Goal: Task Accomplishment & Management: Manage account settings

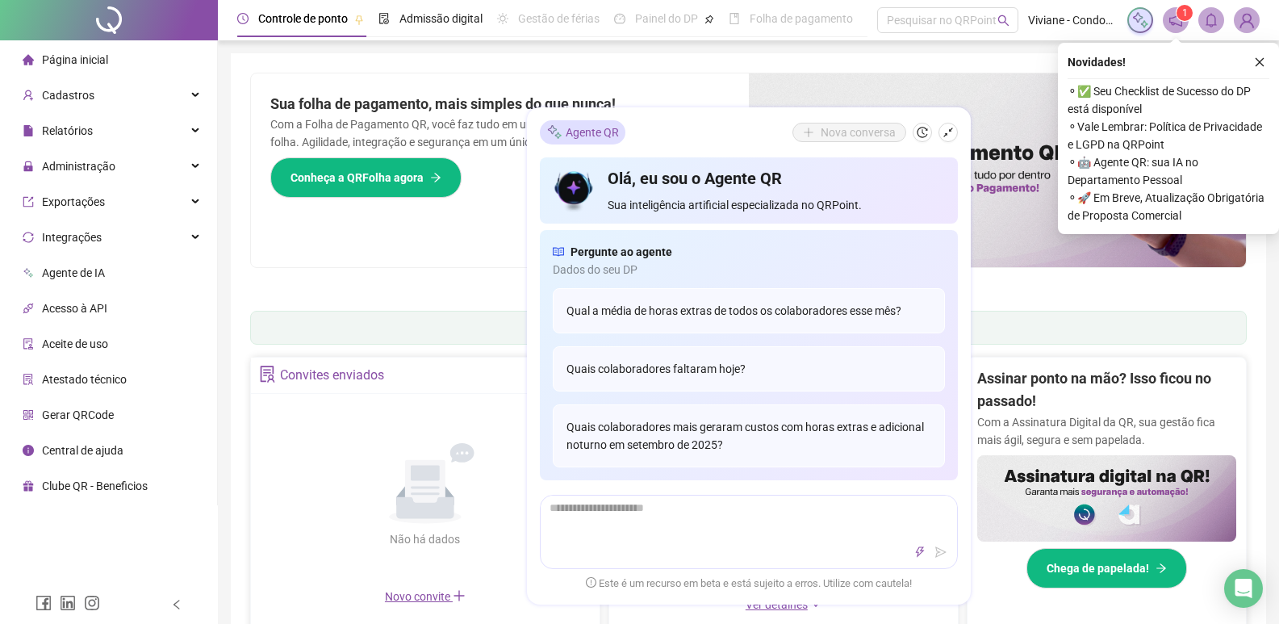
click at [67, 59] on span "Página inicial" at bounding box center [75, 59] width 66 height 13
click at [63, 90] on span "Cadastros" at bounding box center [68, 95] width 52 height 13
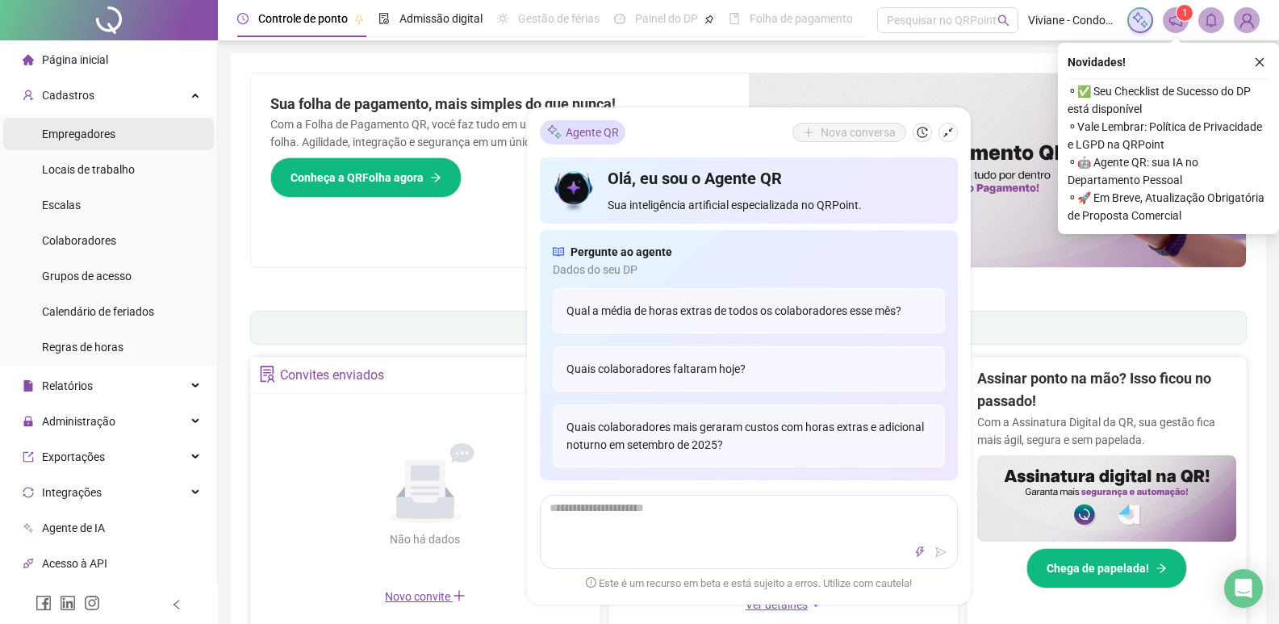
click at [77, 138] on span "Empregadores" at bounding box center [78, 134] width 73 height 13
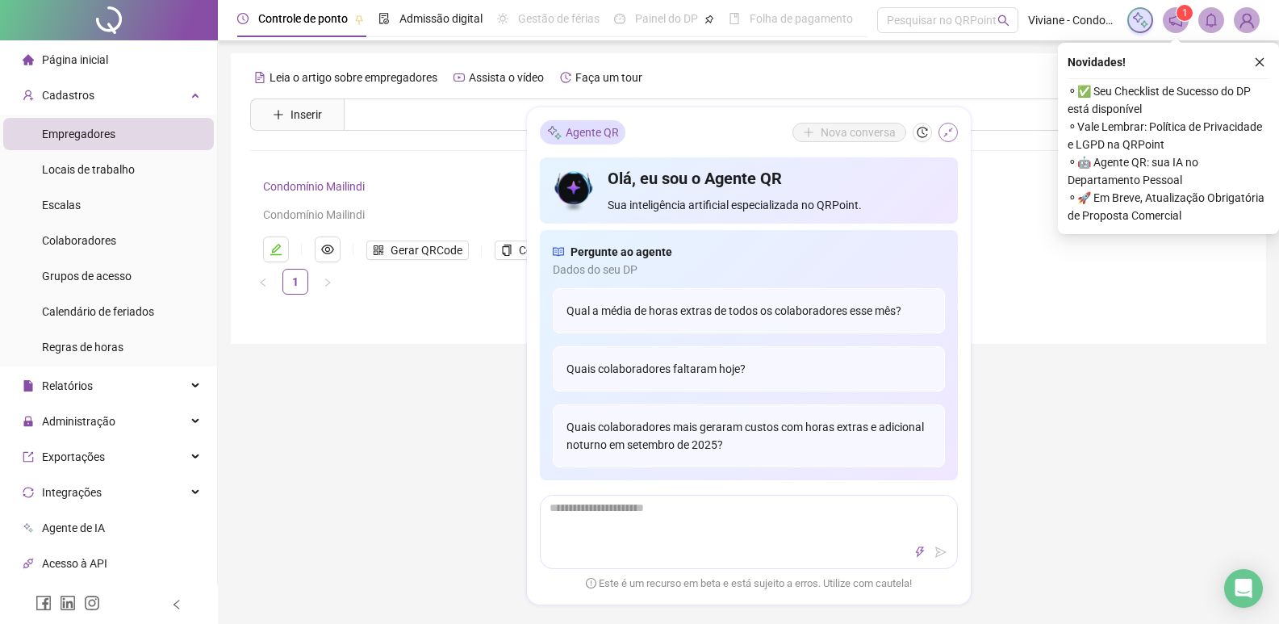
click at [951, 134] on icon "shrink" at bounding box center [948, 132] width 11 height 11
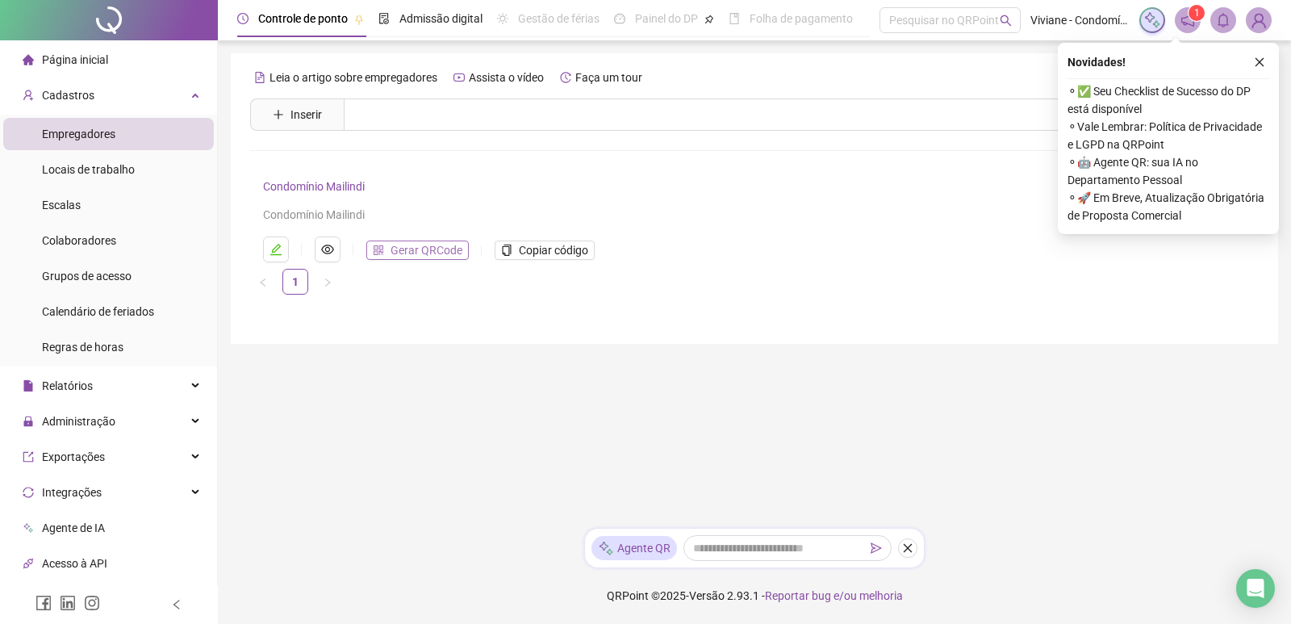
click at [413, 250] on span "Gerar QRCode" at bounding box center [427, 250] width 72 height 18
click at [94, 238] on span "Colaboradores" at bounding box center [79, 240] width 74 height 13
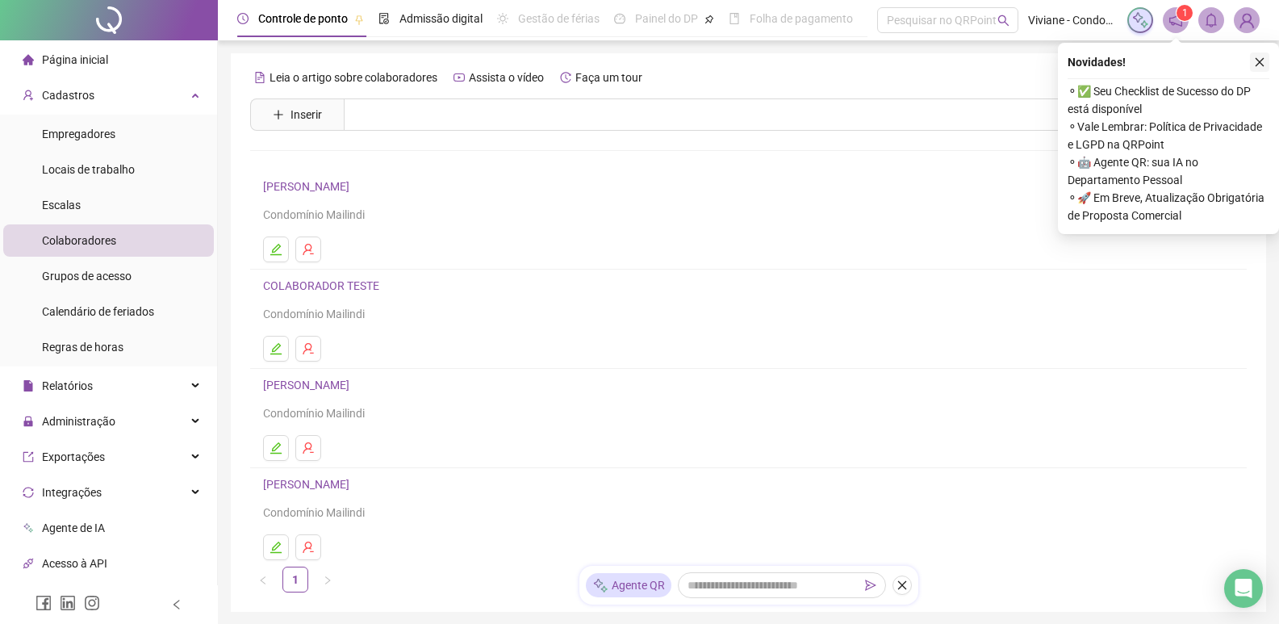
click at [1254, 55] on button "button" at bounding box center [1259, 61] width 19 height 19
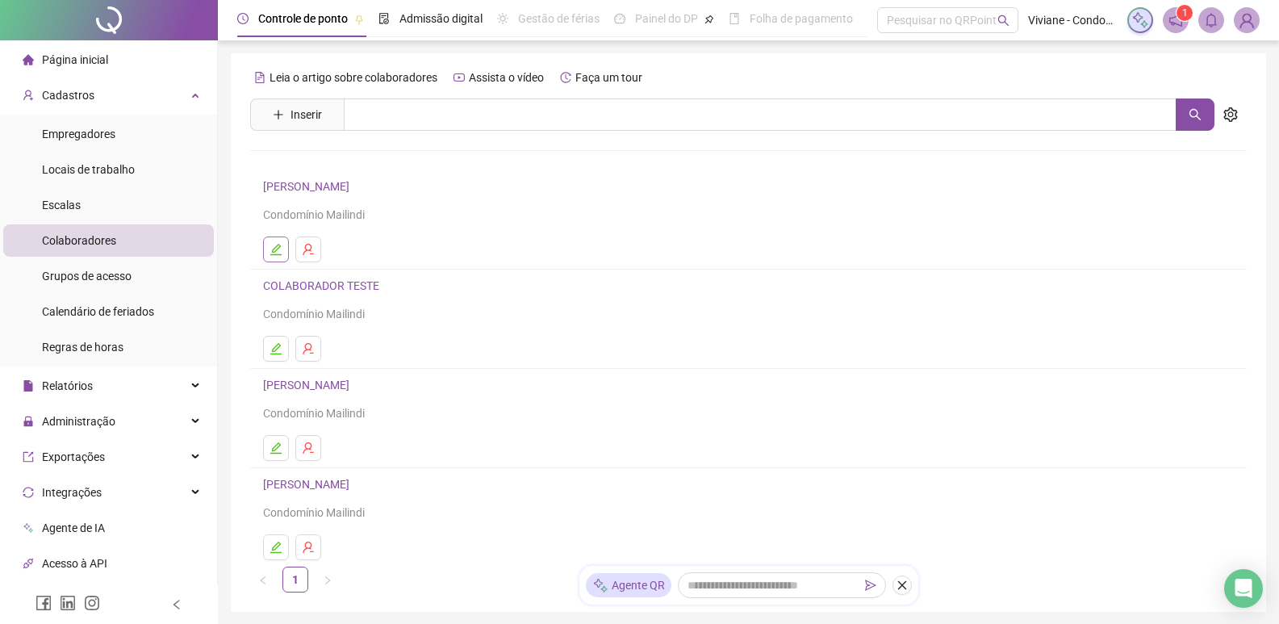
click at [274, 245] on icon "edit" at bounding box center [276, 249] width 13 height 13
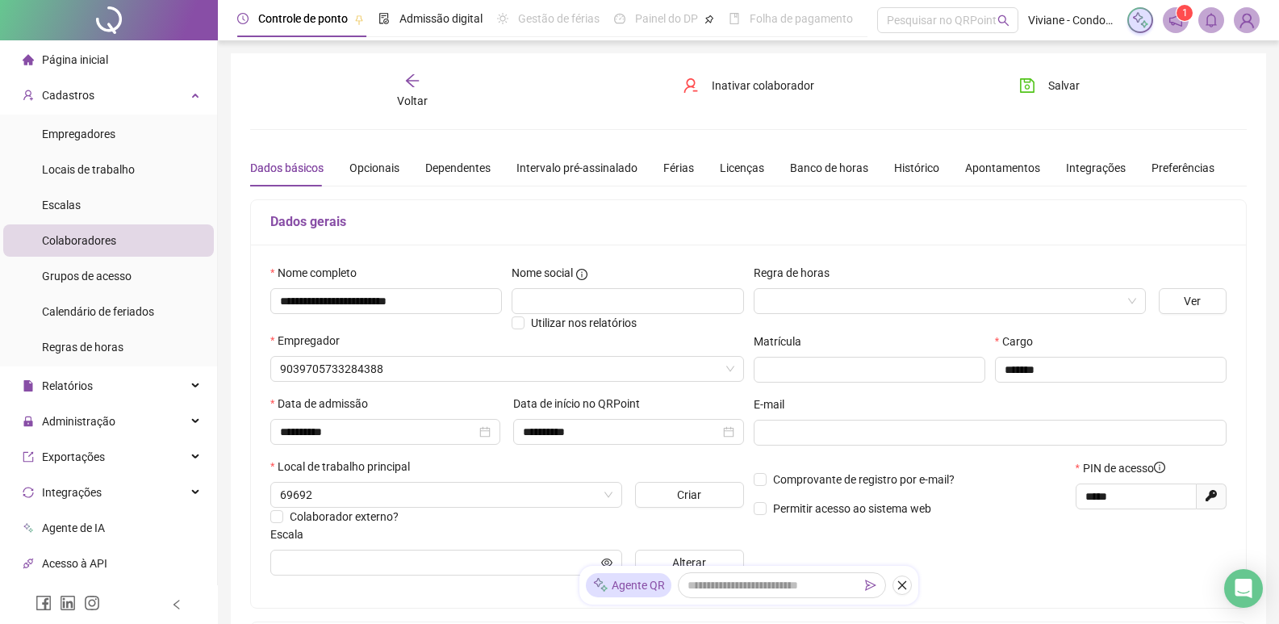
type input "**********"
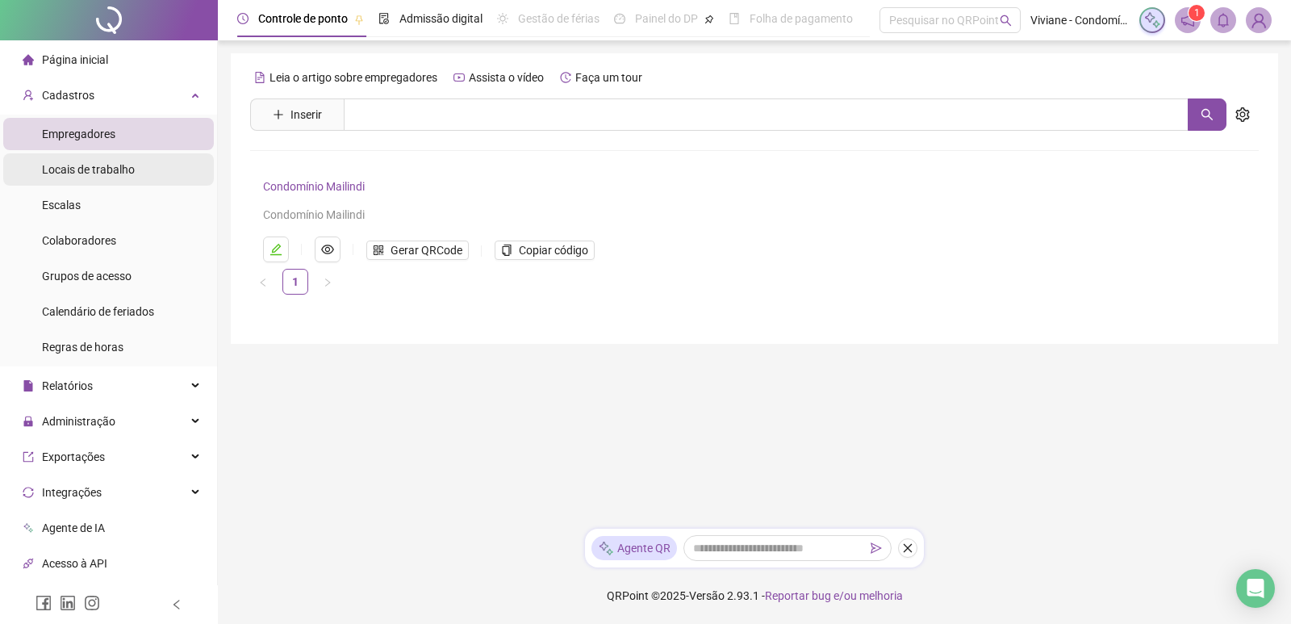
click at [91, 166] on span "Locais de trabalho" at bounding box center [88, 169] width 93 height 13
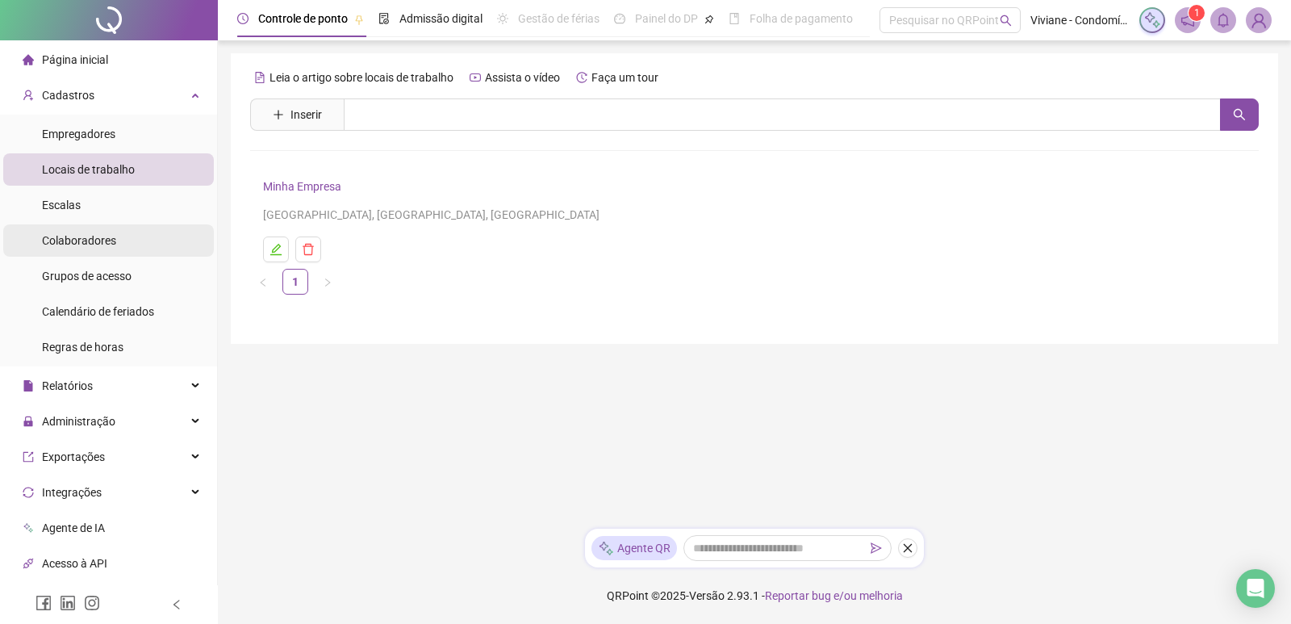
click at [90, 242] on span "Colaboradores" at bounding box center [79, 240] width 74 height 13
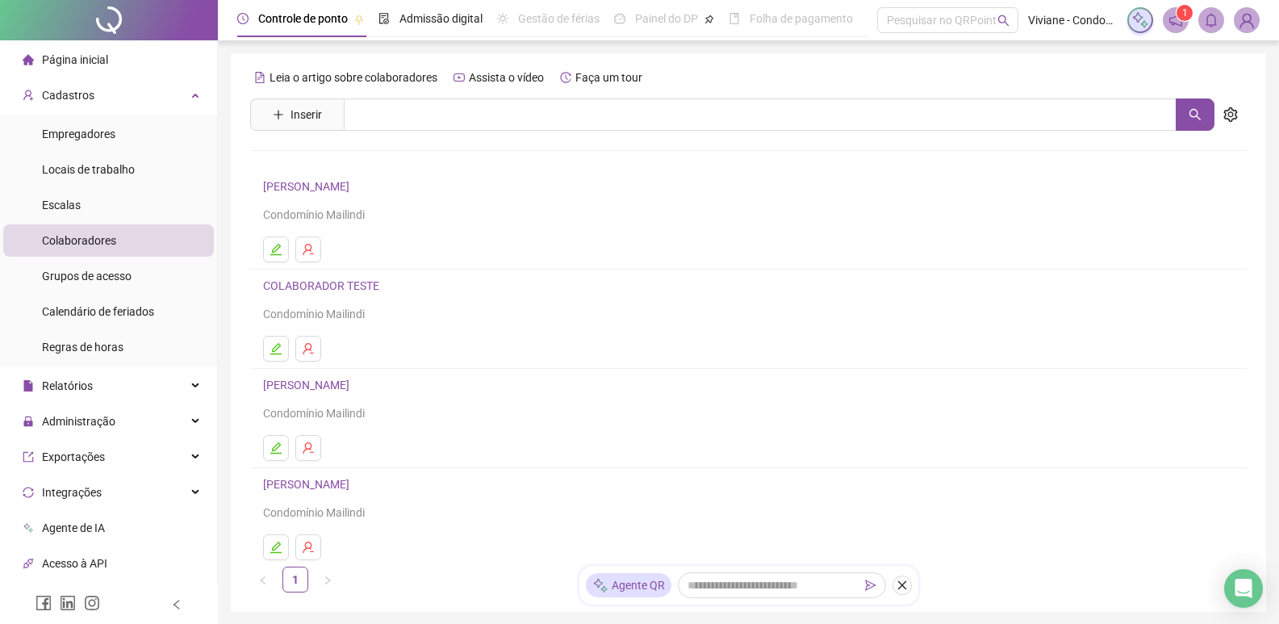
click at [354, 380] on link "[PERSON_NAME]" at bounding box center [308, 385] width 91 height 13
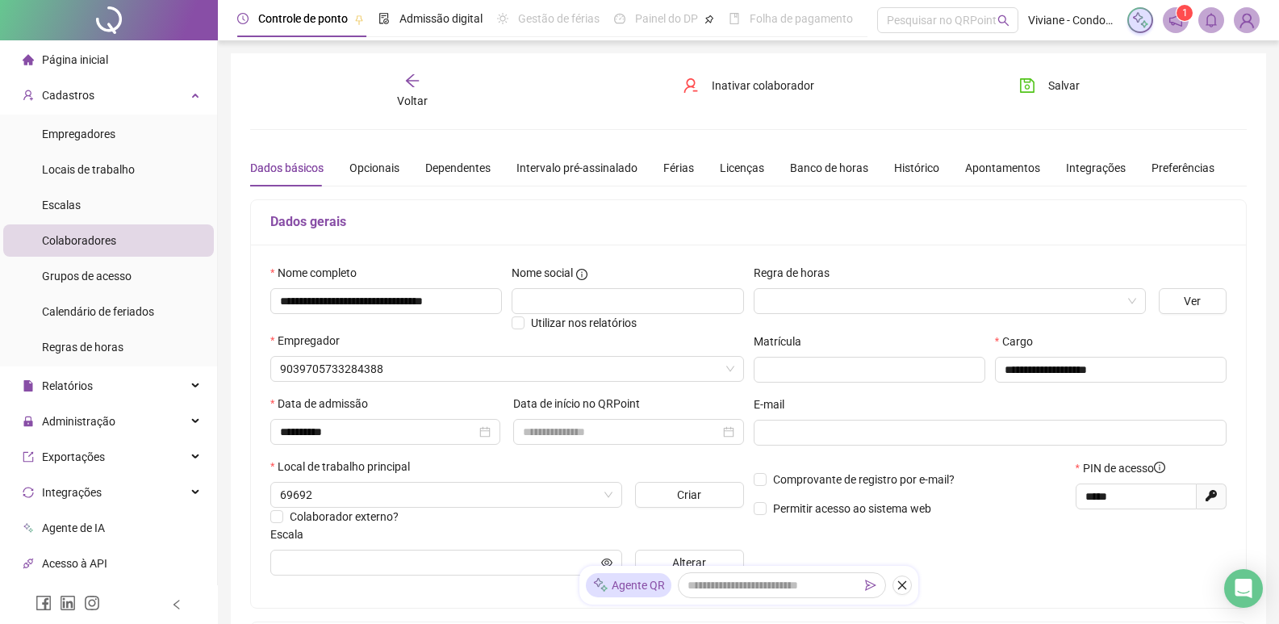
type input "**********"
click at [94, 237] on span "Colaboradores" at bounding box center [79, 240] width 74 height 13
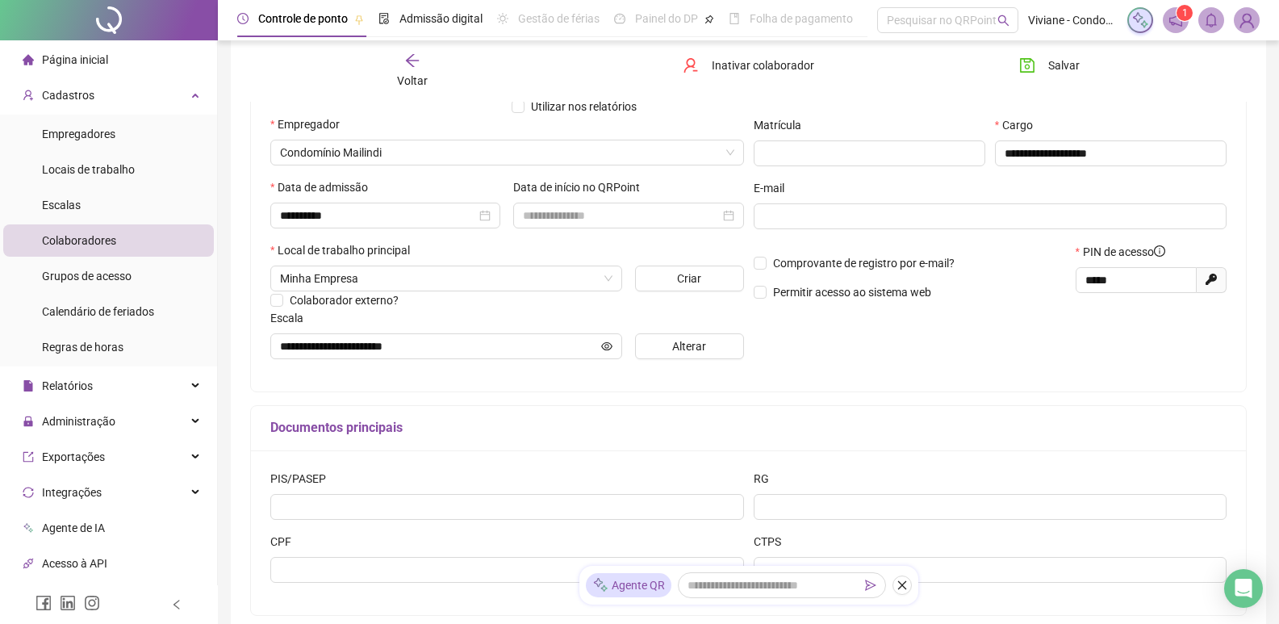
scroll to position [13, 0]
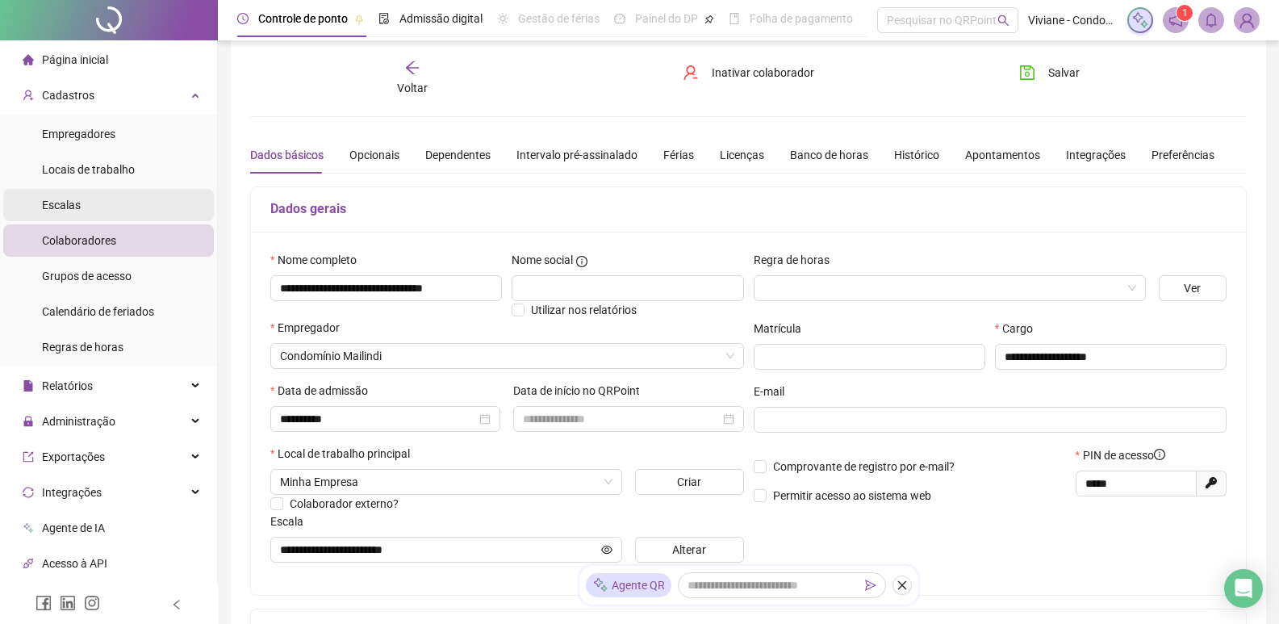
click at [65, 199] on span "Escalas" at bounding box center [61, 205] width 39 height 13
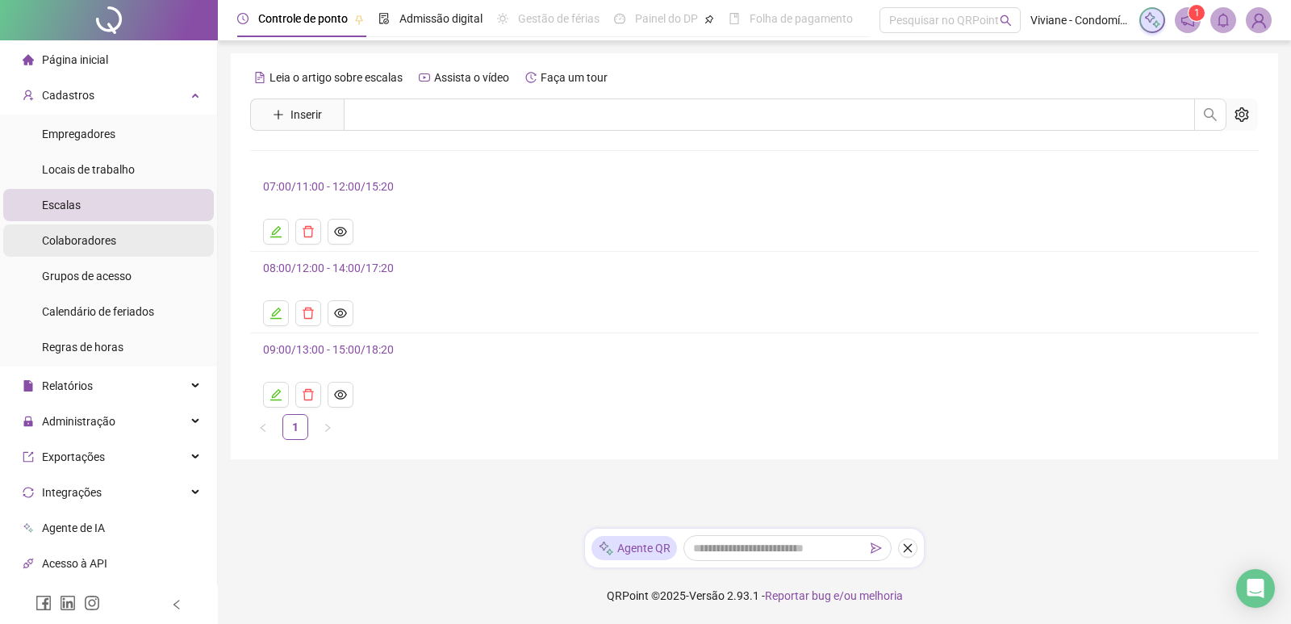
click at [71, 251] on div "Colaboradores" at bounding box center [79, 240] width 74 height 32
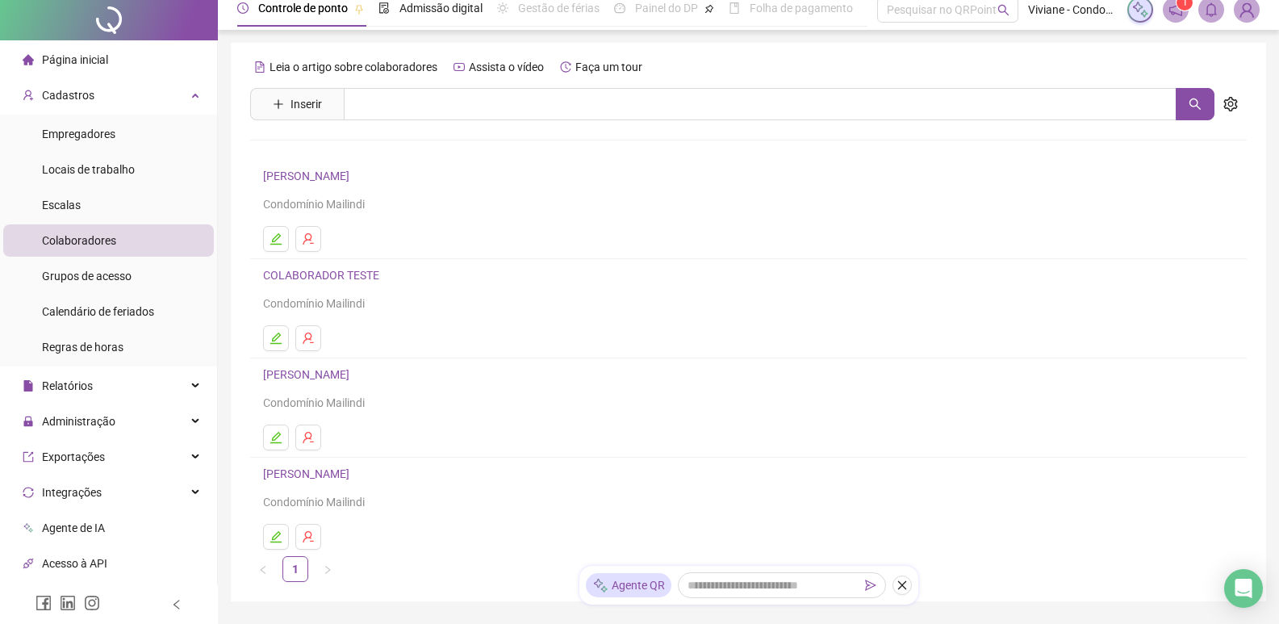
scroll to position [96, 0]
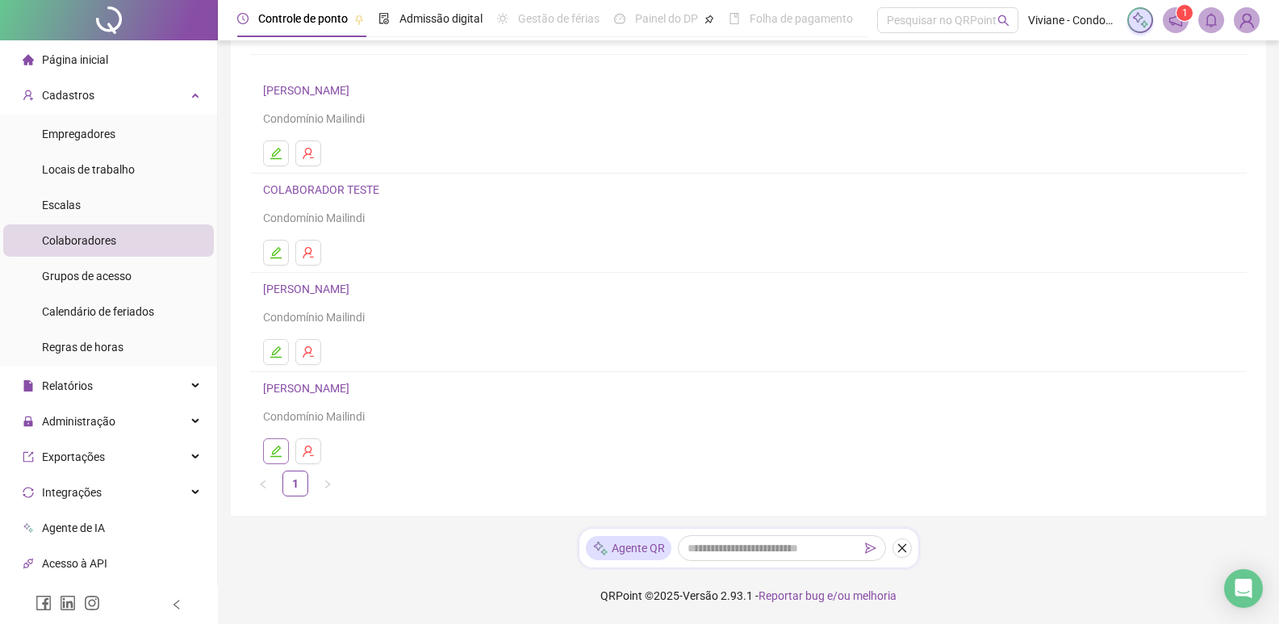
click at [270, 449] on icon "edit" at bounding box center [276, 451] width 13 height 13
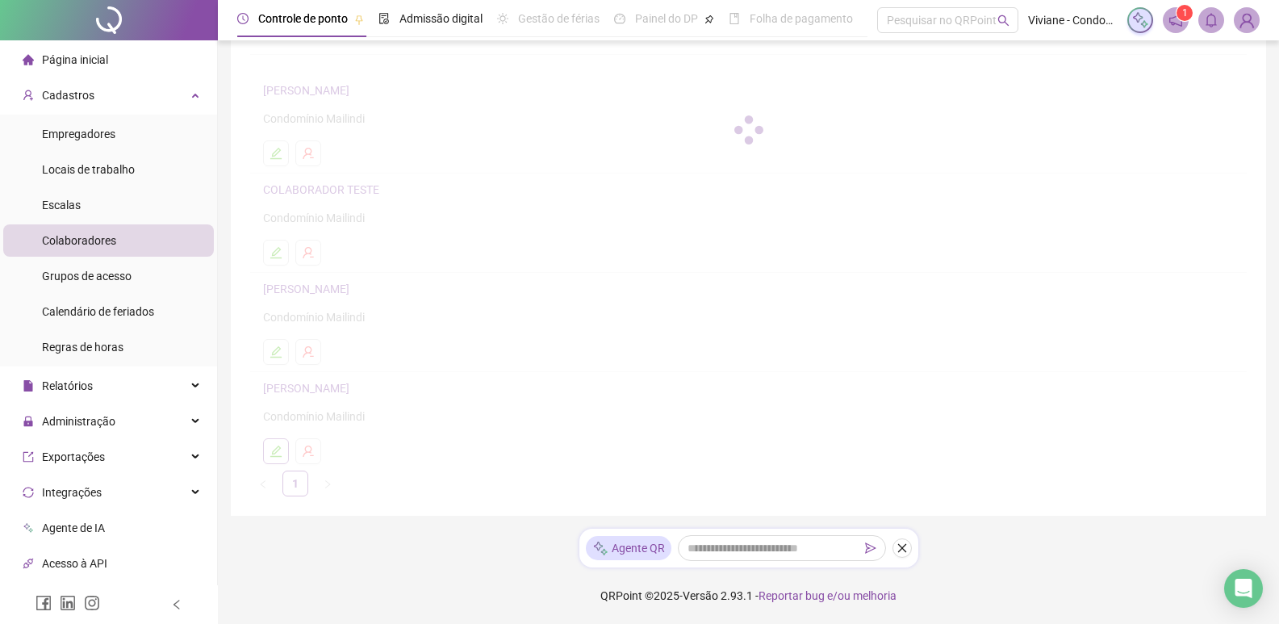
scroll to position [104, 0]
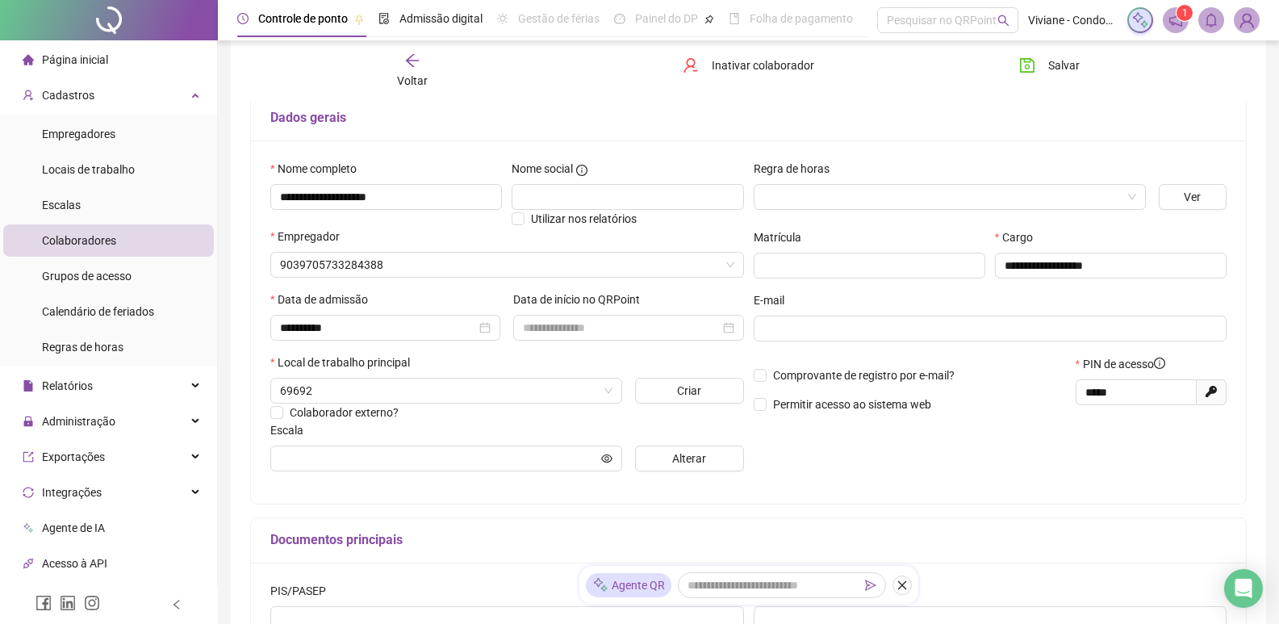
type input "**********"
click at [65, 132] on span "Empregadores" at bounding box center [78, 134] width 73 height 13
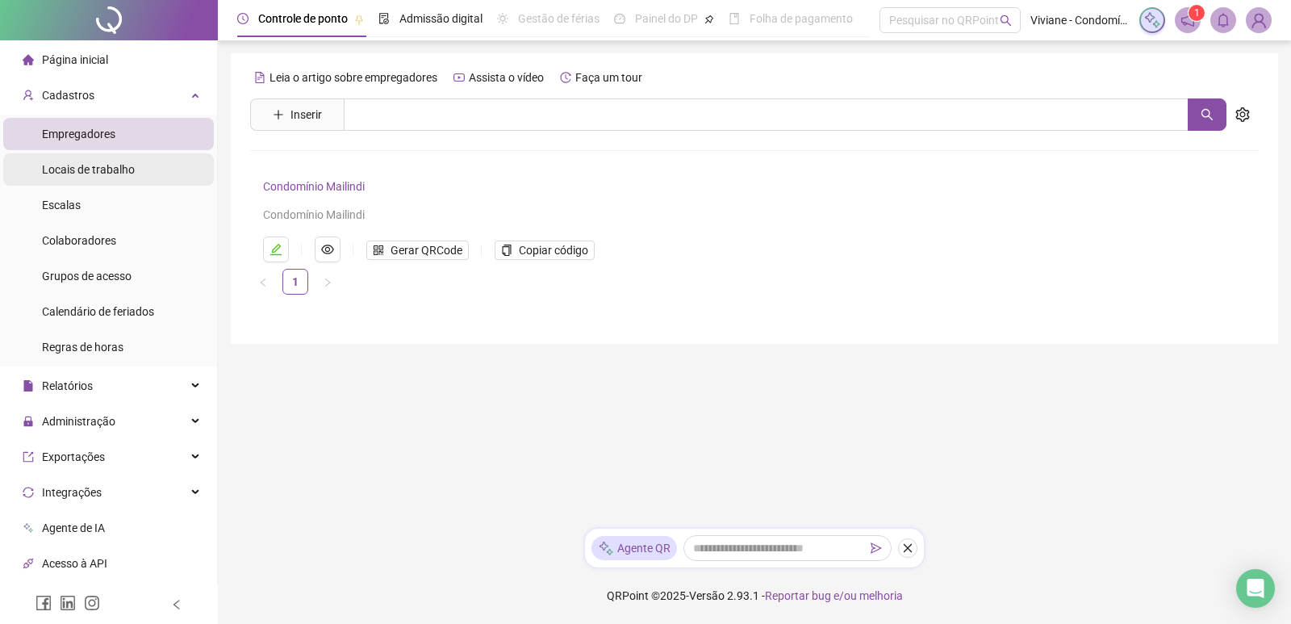
click at [85, 165] on span "Locais de trabalho" at bounding box center [88, 169] width 93 height 13
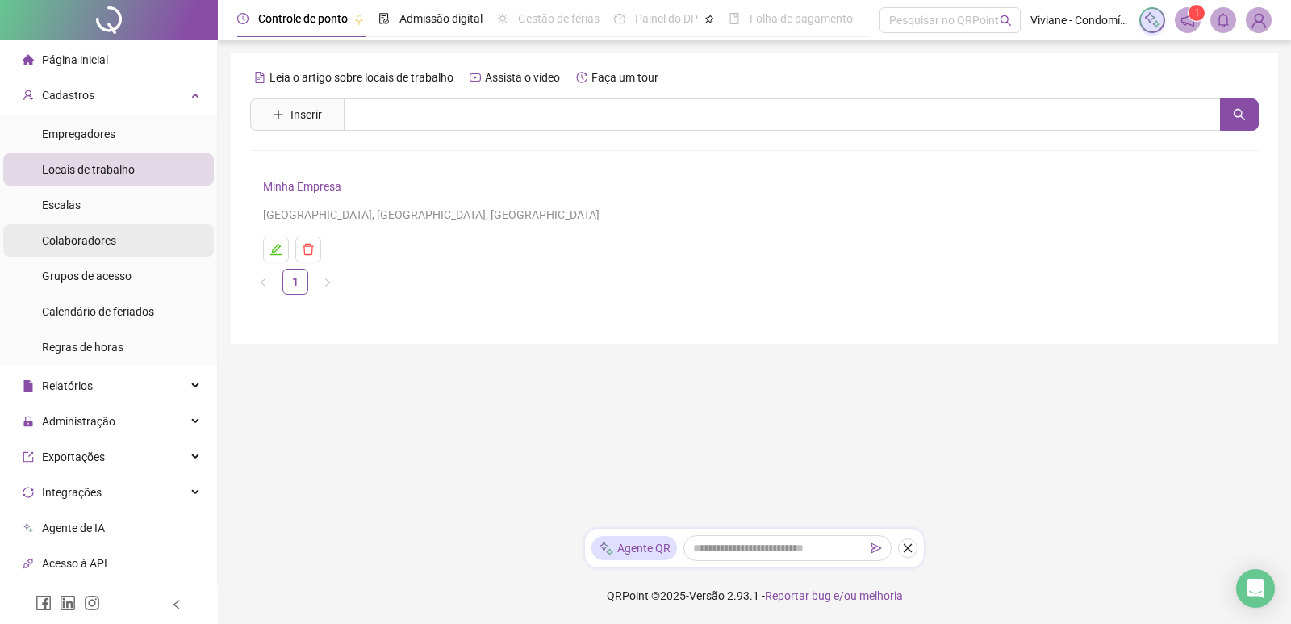
click at [86, 242] on span "Colaboradores" at bounding box center [79, 240] width 74 height 13
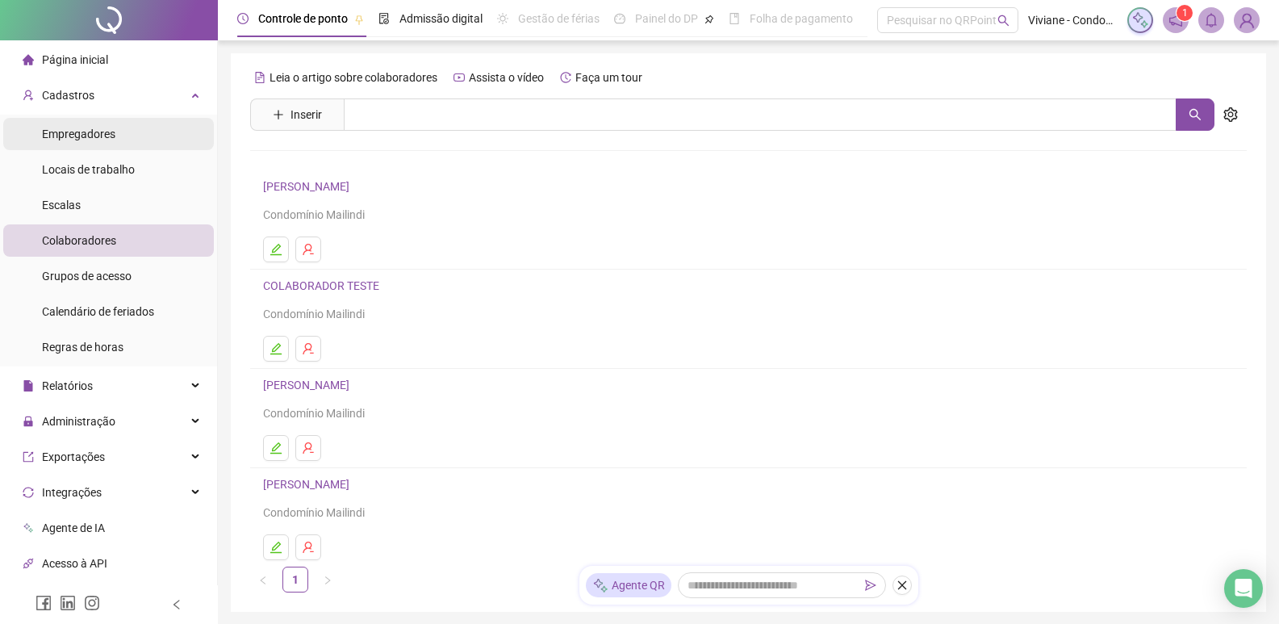
click at [85, 138] on span "Empregadores" at bounding box center [78, 134] width 73 height 13
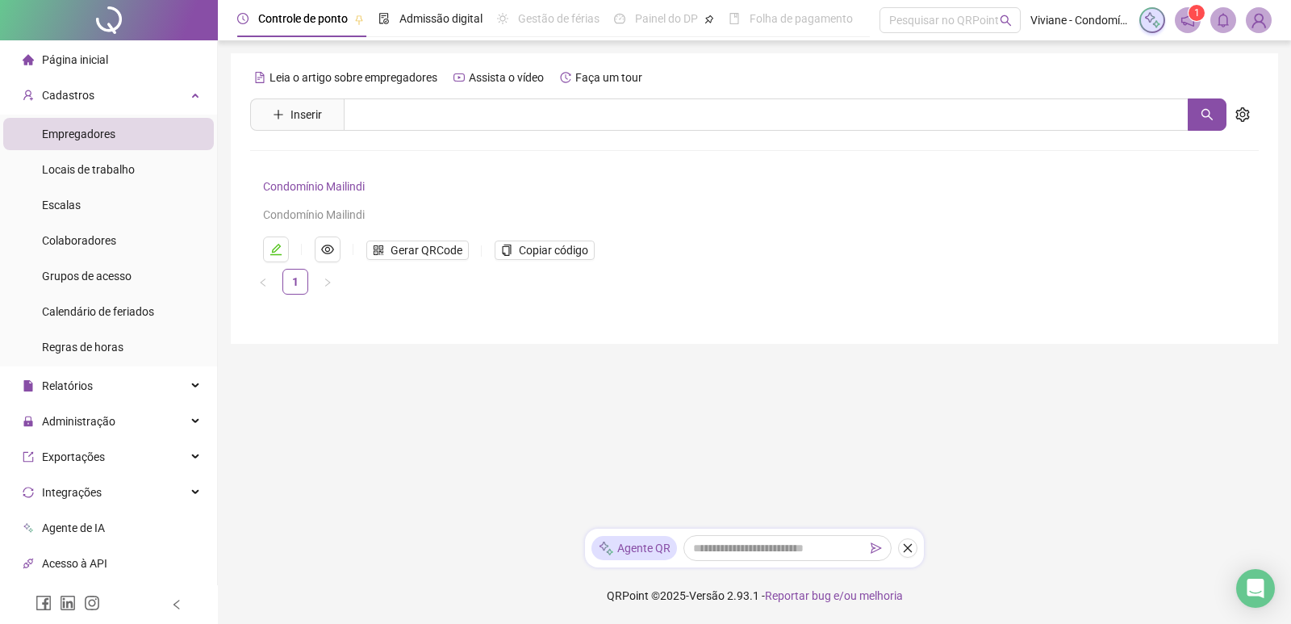
click at [294, 186] on link "Condomínio Mailindi" at bounding box center [314, 186] width 102 height 13
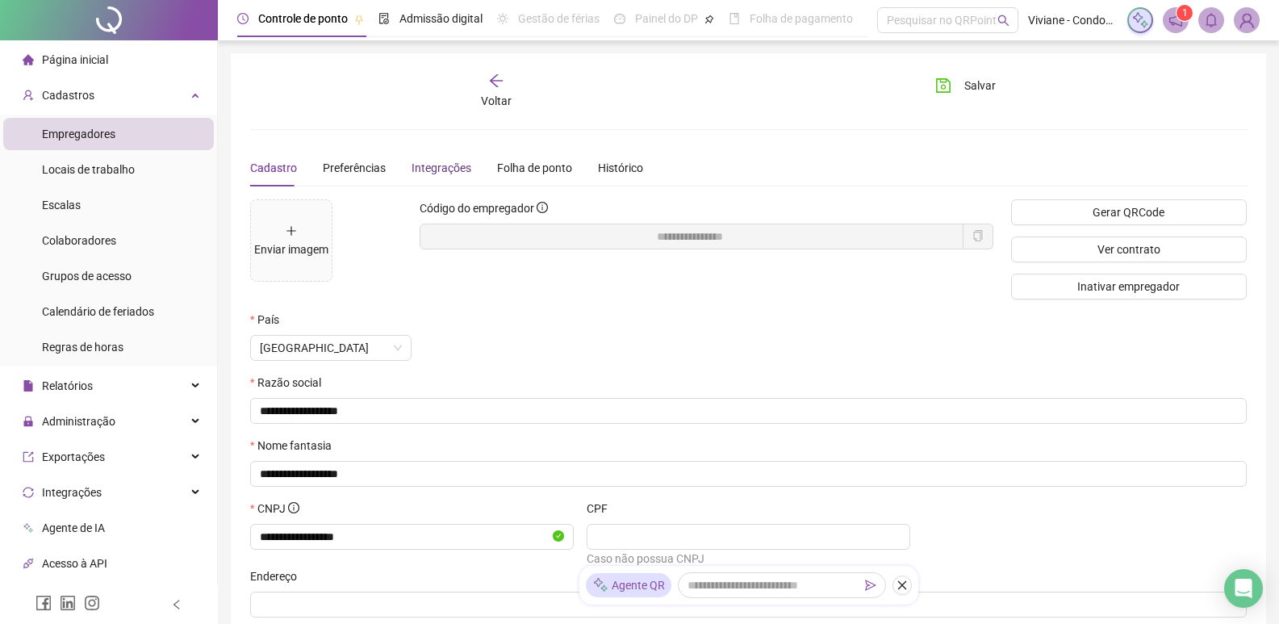
click at [433, 169] on div "Integrações" at bounding box center [442, 168] width 60 height 18
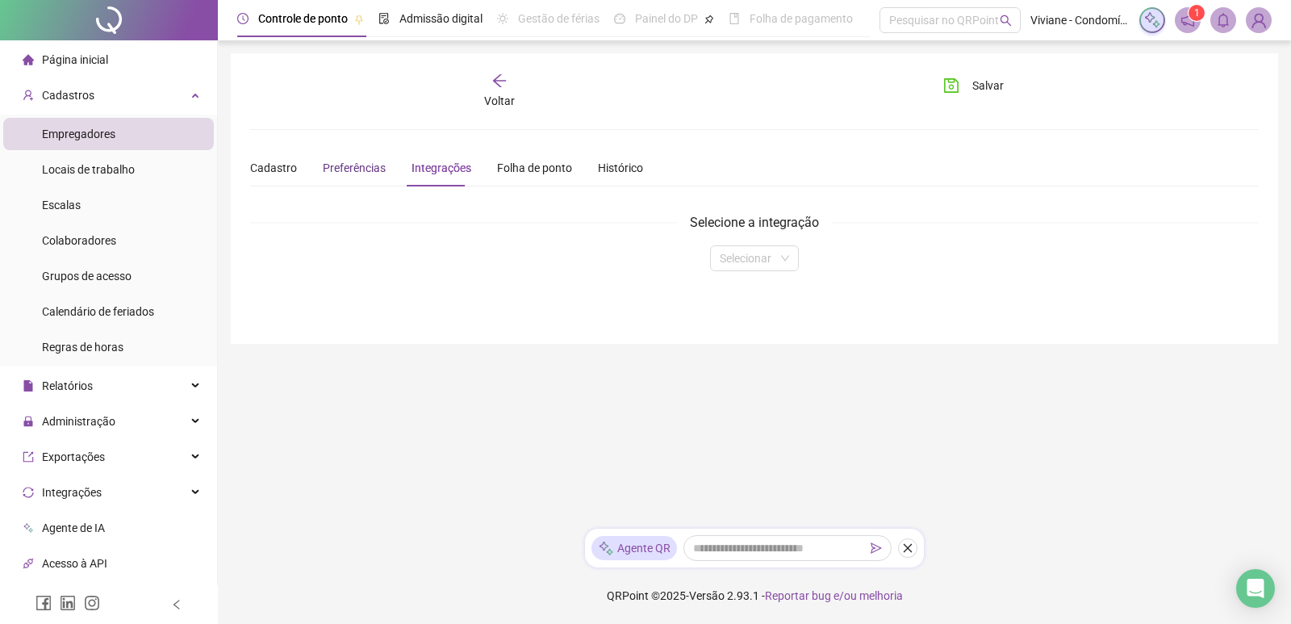
click at [353, 164] on span "Preferências" at bounding box center [354, 167] width 63 height 13
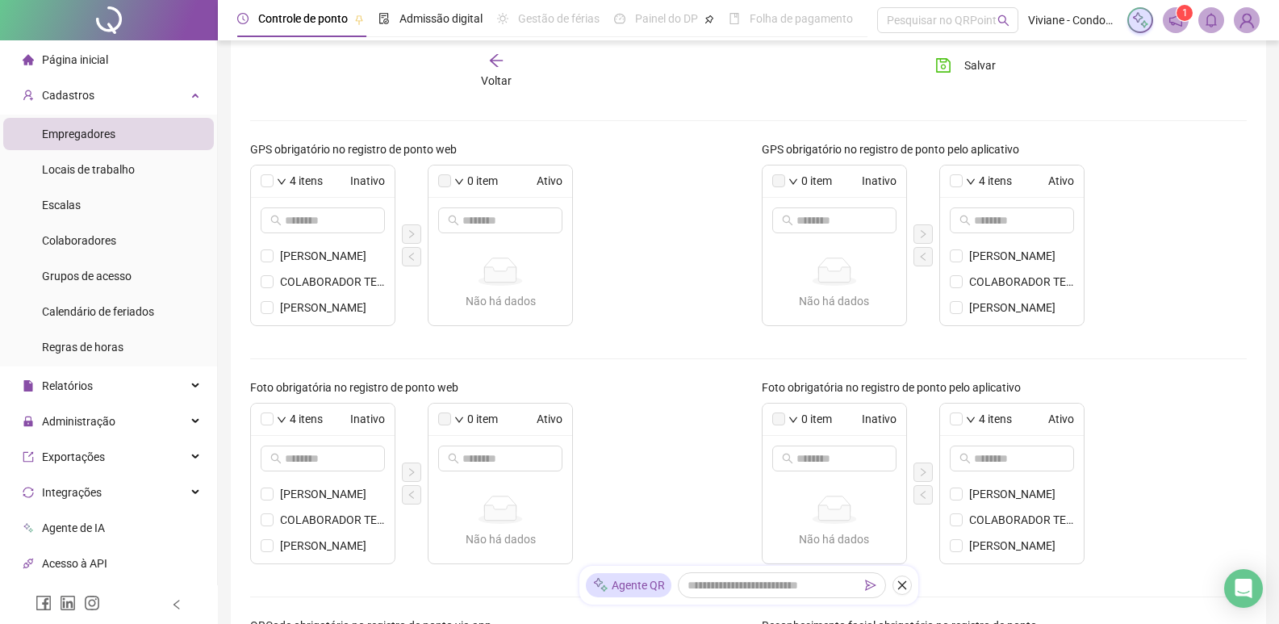
scroll to position [404, 0]
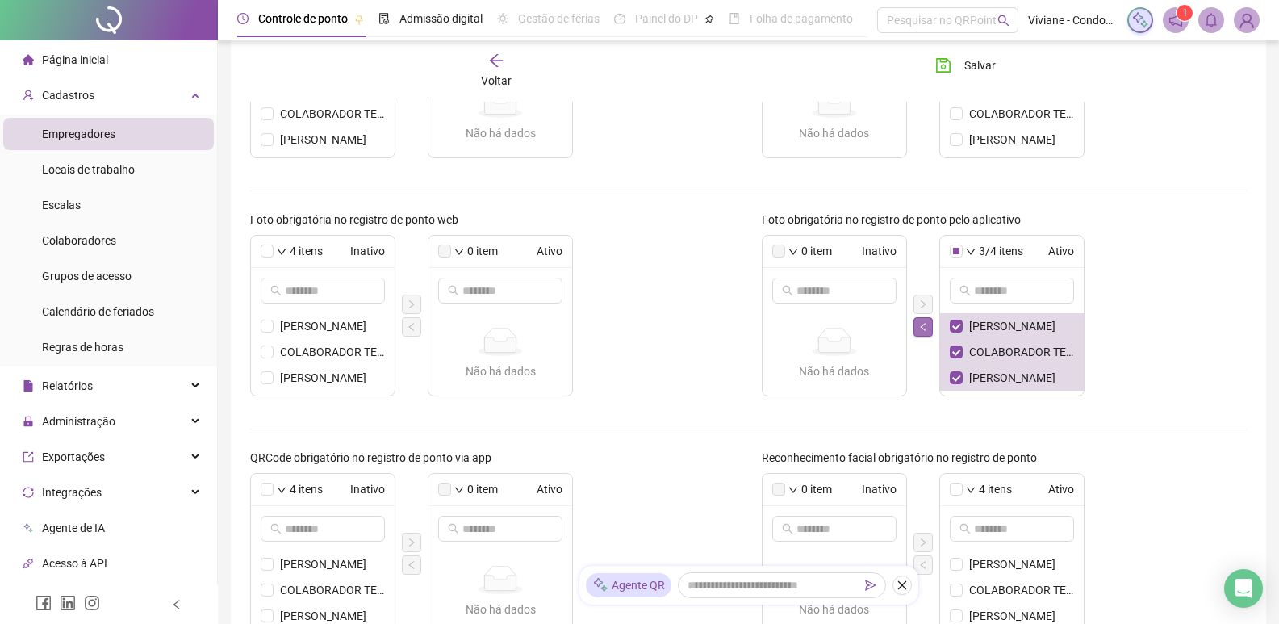
click at [924, 323] on icon "left" at bounding box center [923, 327] width 10 height 10
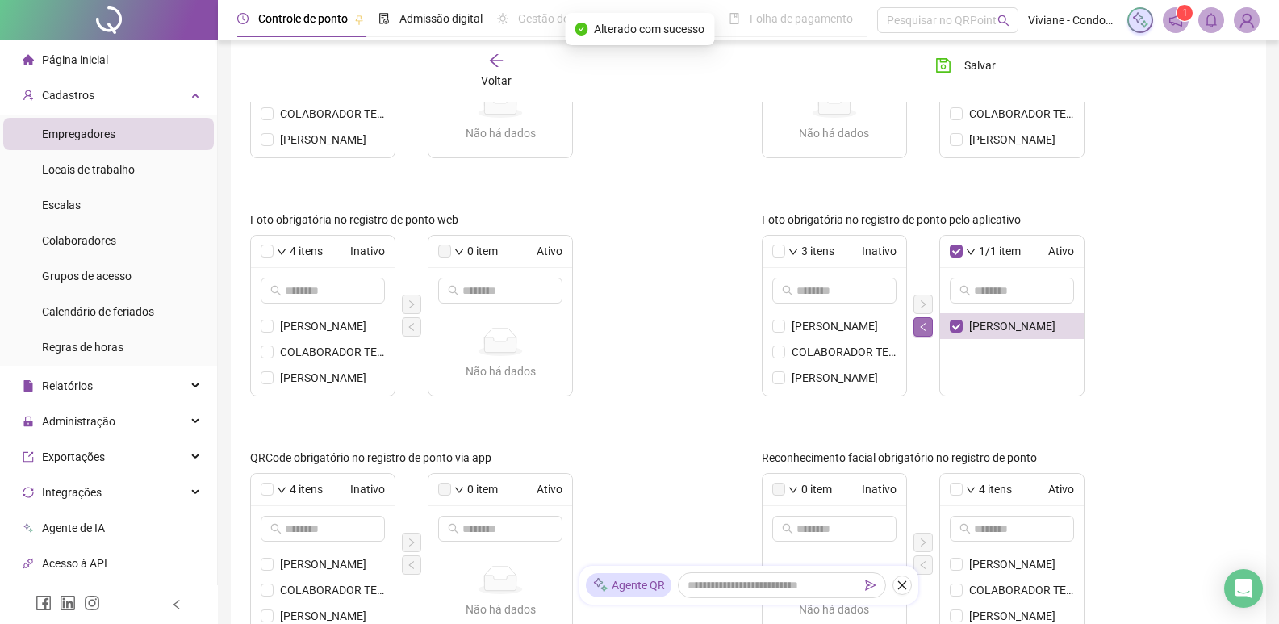
click at [925, 329] on icon "left" at bounding box center [923, 327] width 10 height 10
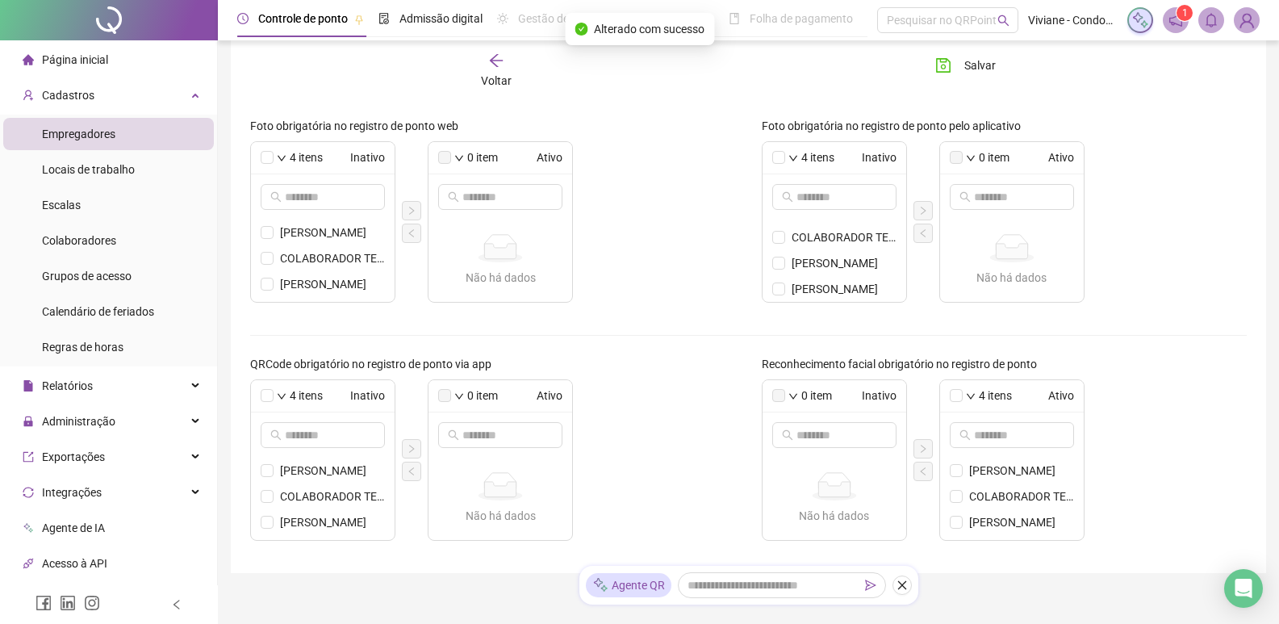
scroll to position [554, 0]
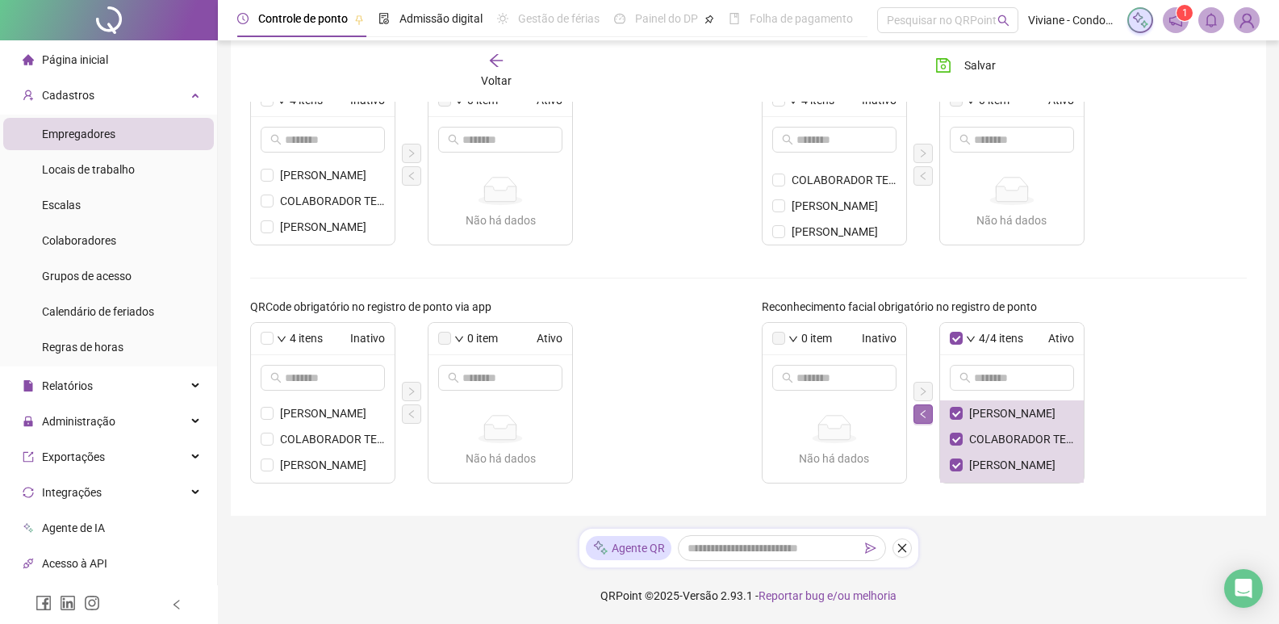
click at [927, 412] on icon "left" at bounding box center [923, 414] width 10 height 10
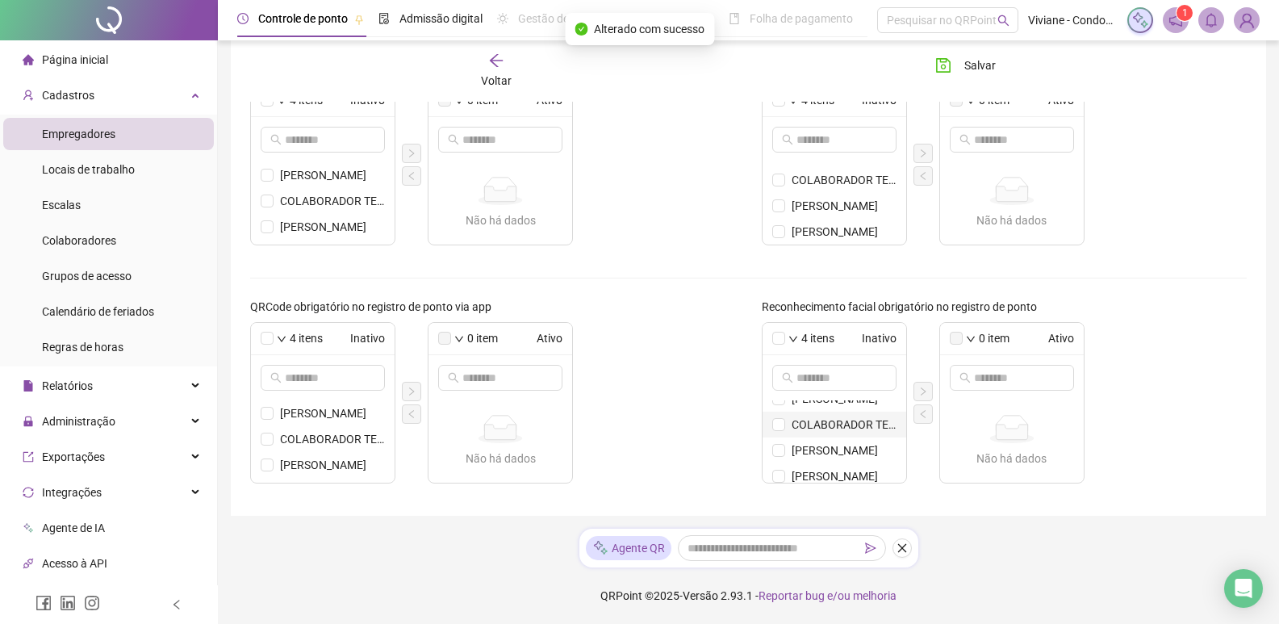
scroll to position [21, 0]
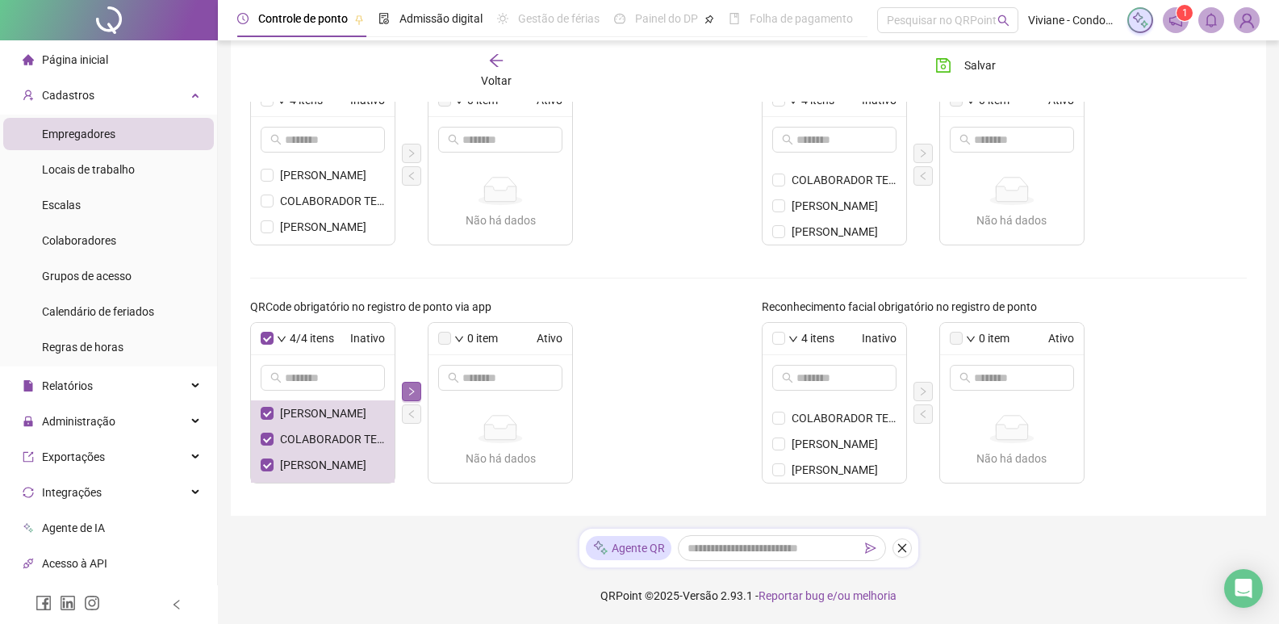
click at [405, 388] on button "button" at bounding box center [411, 391] width 19 height 19
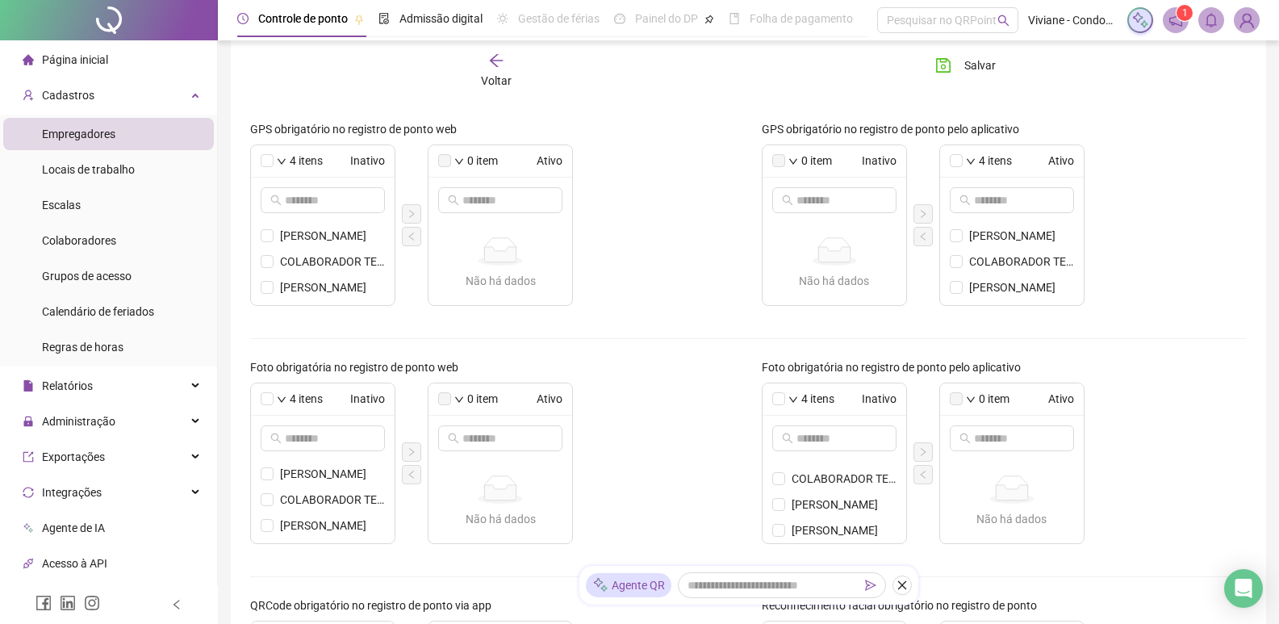
scroll to position [151, 0]
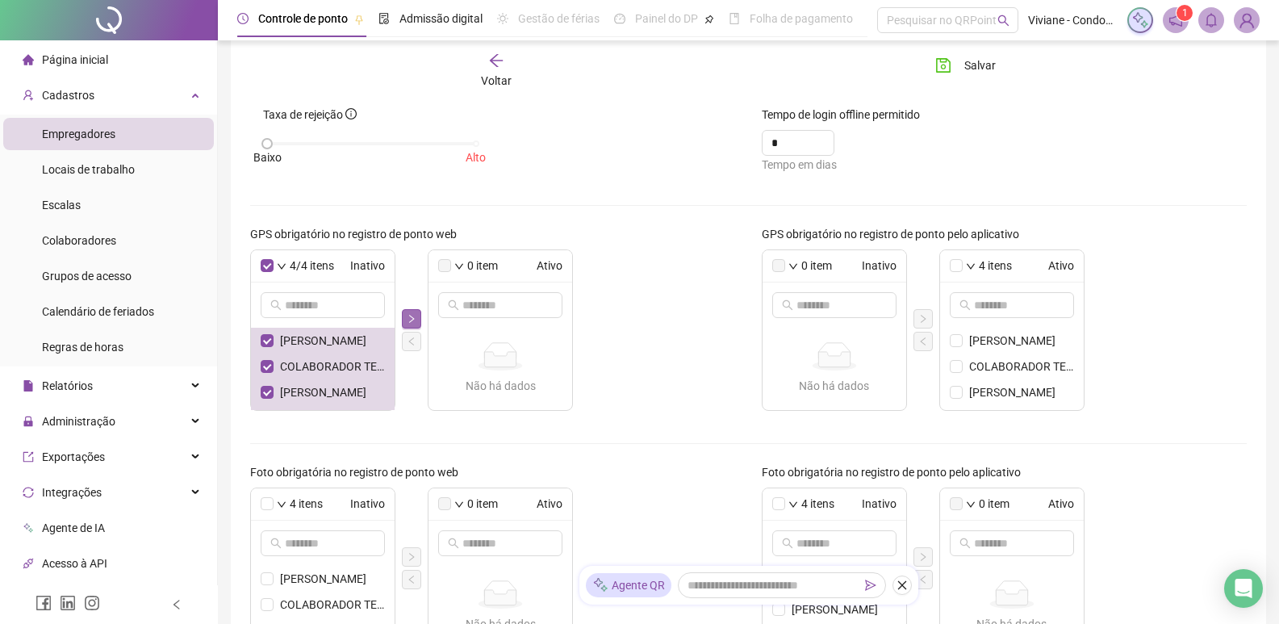
click at [408, 310] on button "button" at bounding box center [411, 318] width 19 height 19
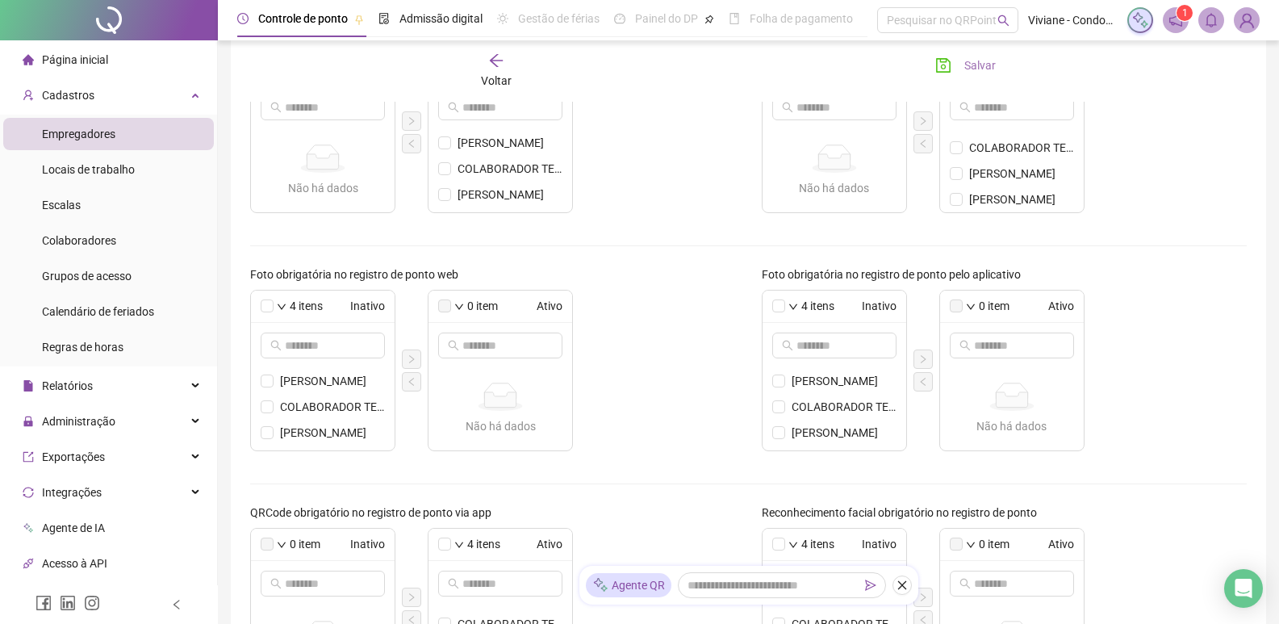
scroll to position [232, 0]
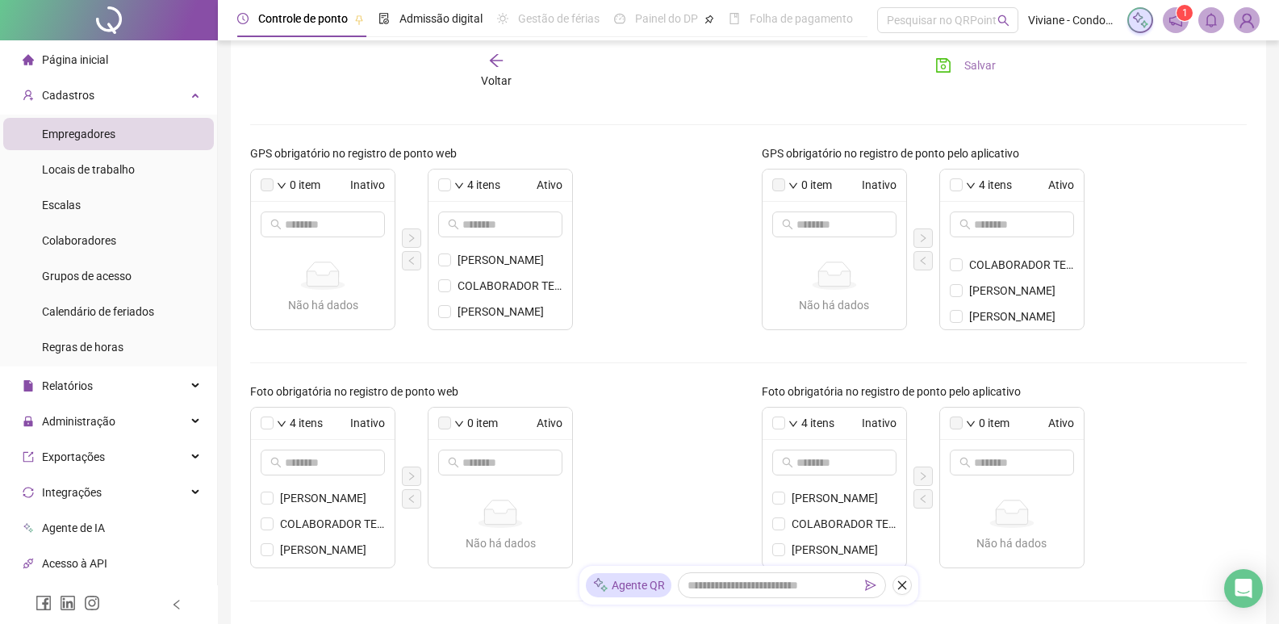
click at [963, 67] on button "Salvar" at bounding box center [965, 65] width 85 height 26
click at [78, 168] on span "Locais de trabalho" at bounding box center [88, 169] width 93 height 13
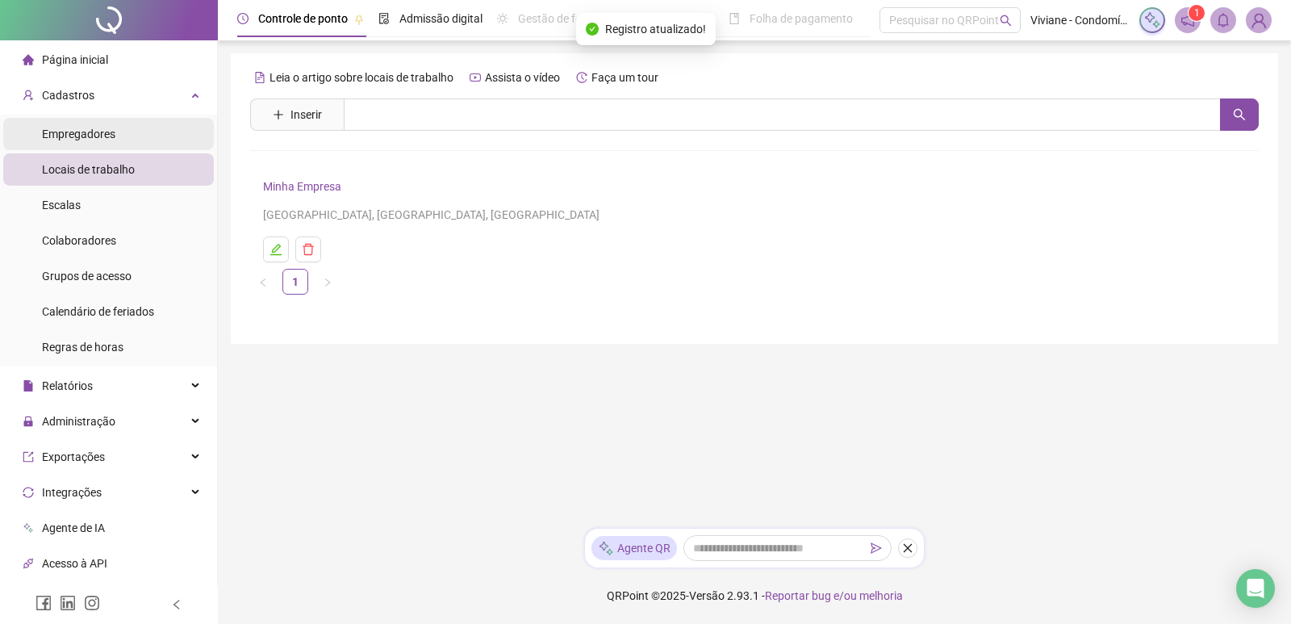
click at [89, 133] on span "Empregadores" at bounding box center [78, 134] width 73 height 13
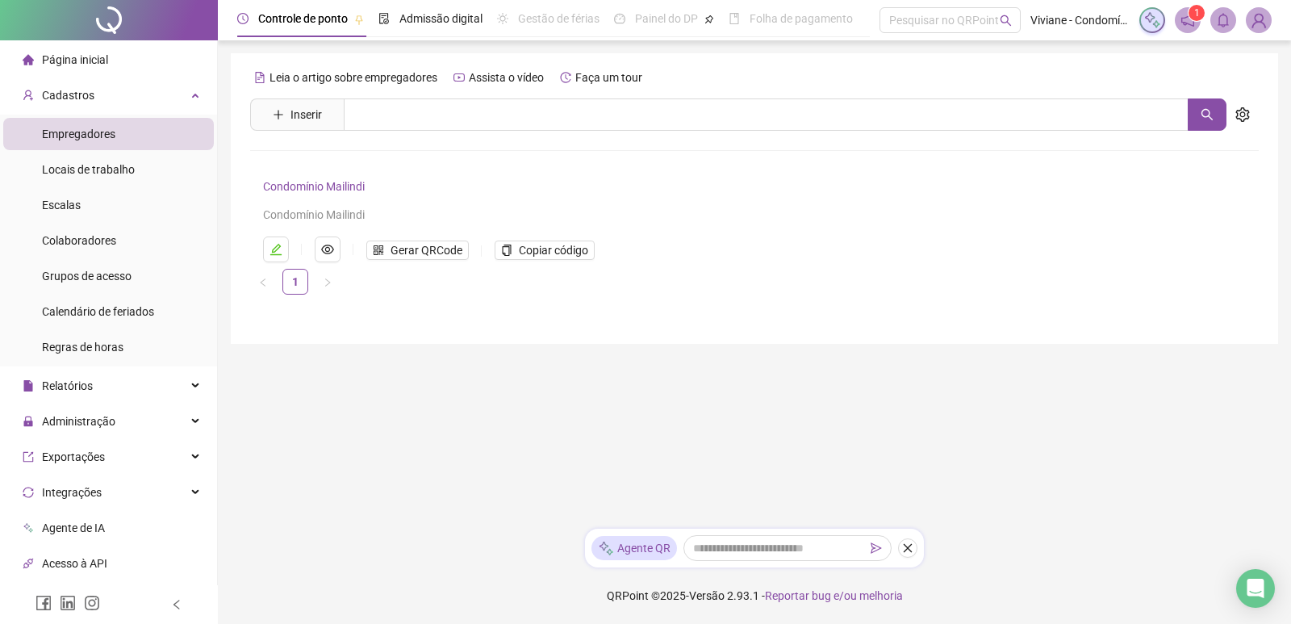
click at [293, 183] on link "Condomínio Mailindi" at bounding box center [314, 186] width 102 height 13
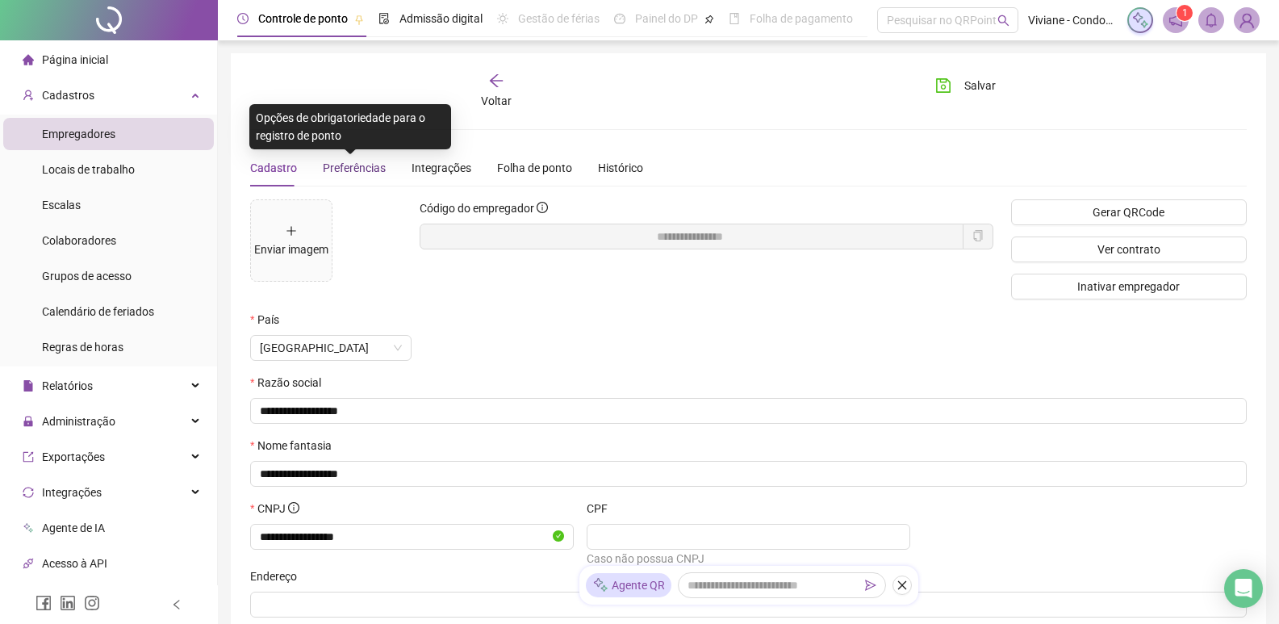
click at [356, 164] on span "Preferências" at bounding box center [354, 167] width 63 height 13
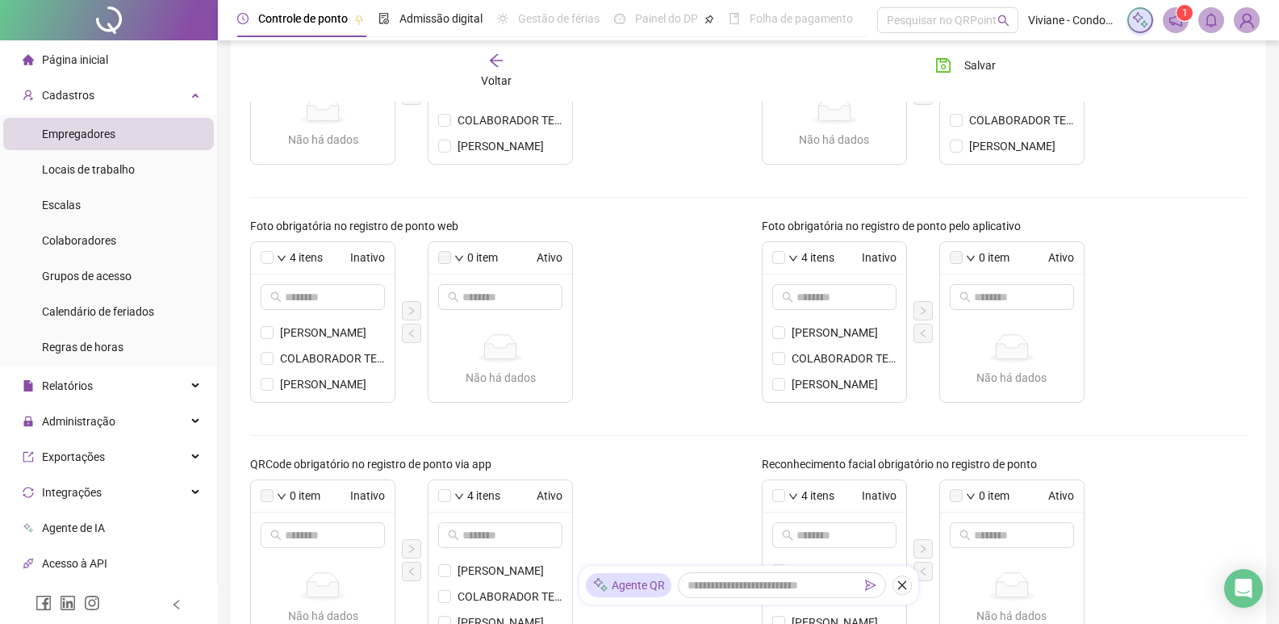
scroll to position [151, 0]
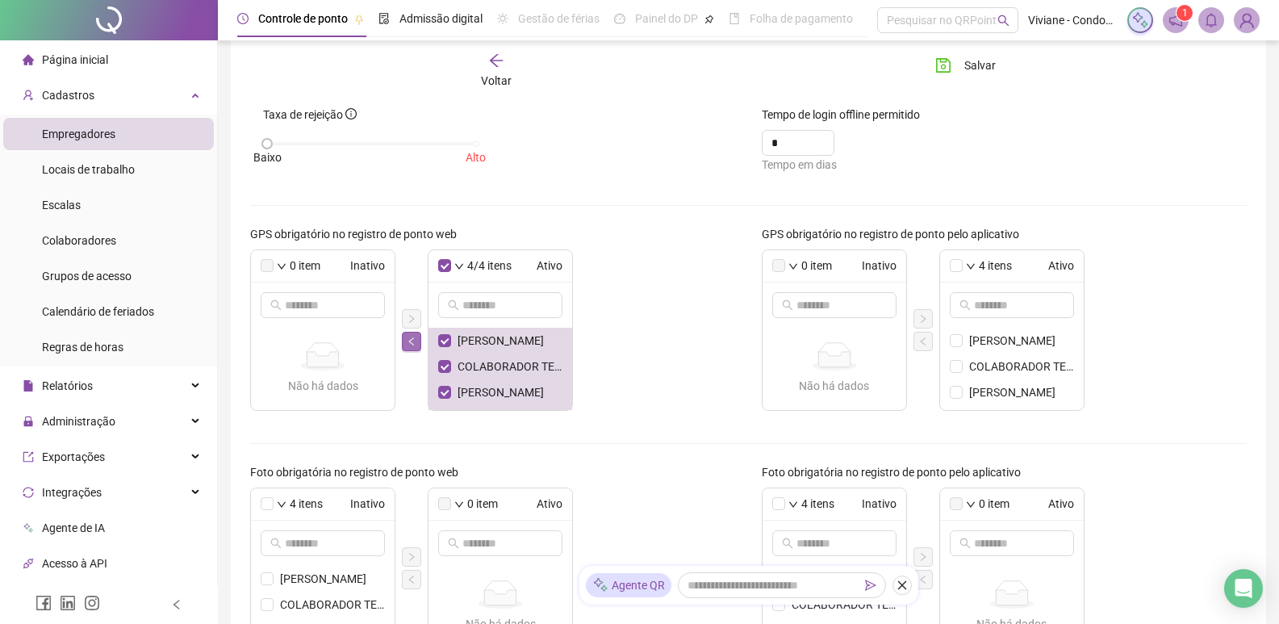
click at [412, 344] on icon "left" at bounding box center [410, 341] width 5 height 8
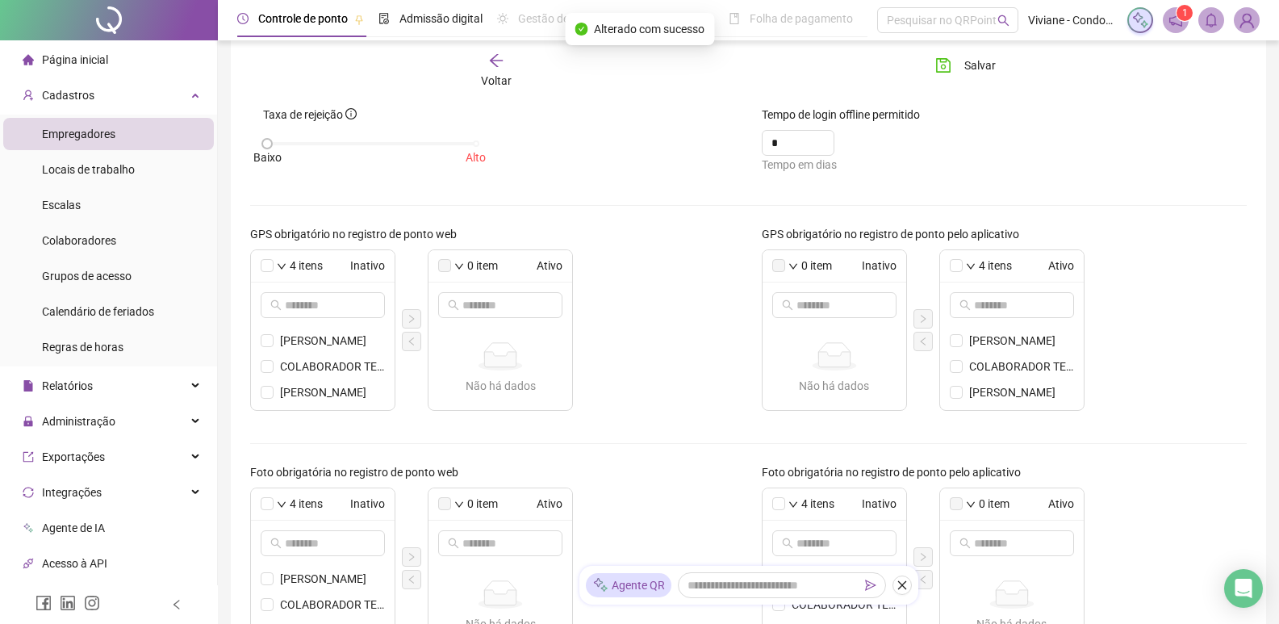
click at [954, 257] on div "4 itens Ativo" at bounding box center [1012, 266] width 144 height 32
click at [962, 270] on span at bounding box center [956, 265] width 13 height 13
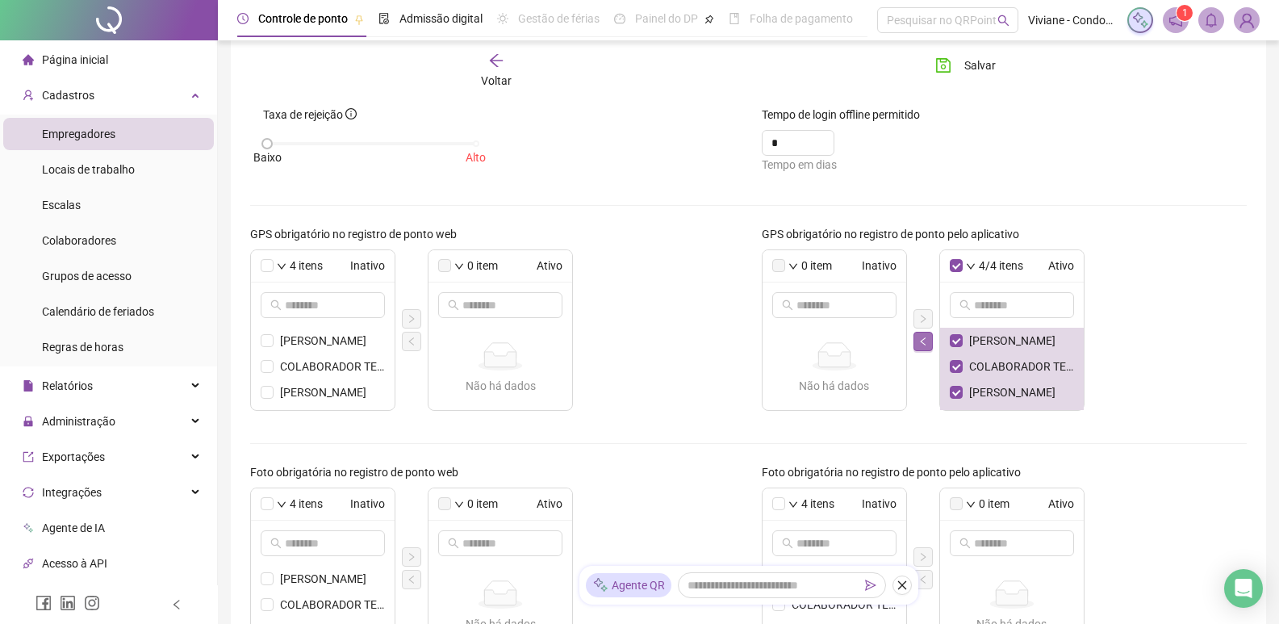
click at [927, 344] on icon "left" at bounding box center [923, 342] width 10 height 10
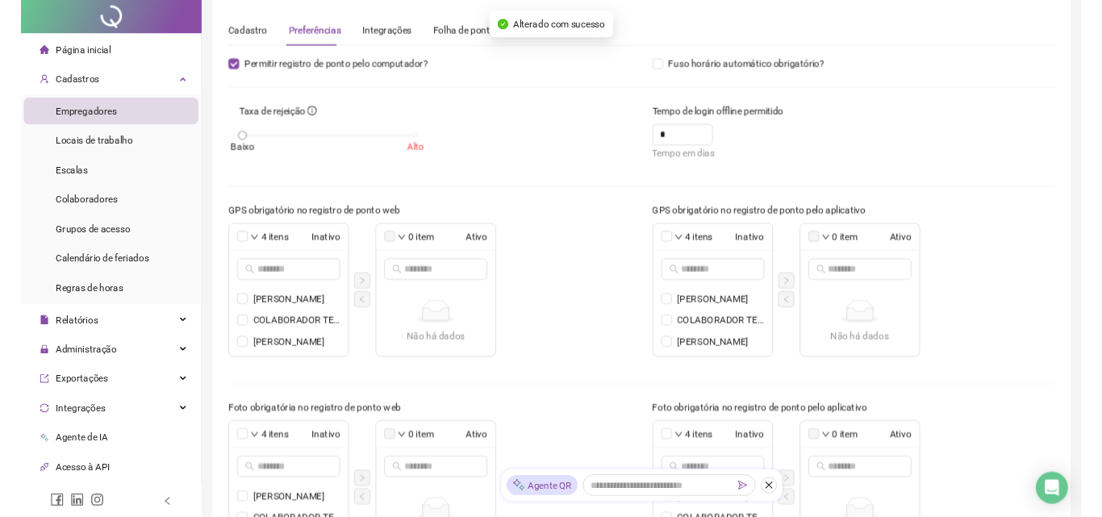
scroll to position [0, 0]
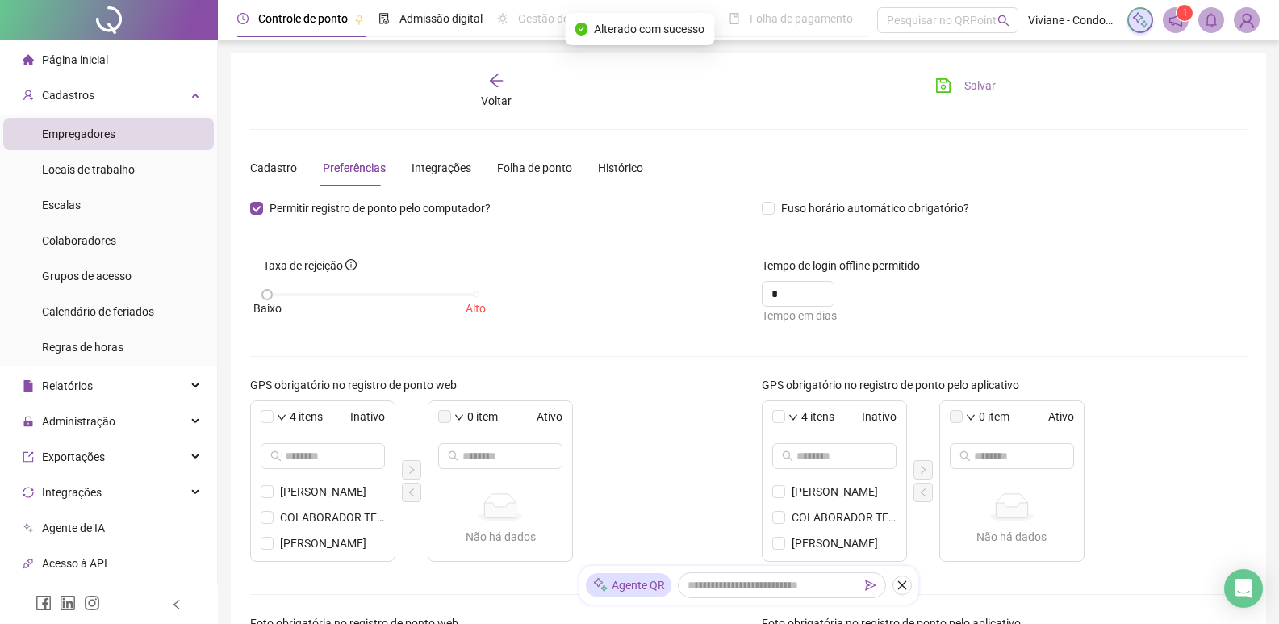
click at [952, 85] on button "Salvar" at bounding box center [965, 86] width 85 height 26
click at [98, 176] on span "Locais de trabalho" at bounding box center [88, 169] width 93 height 13
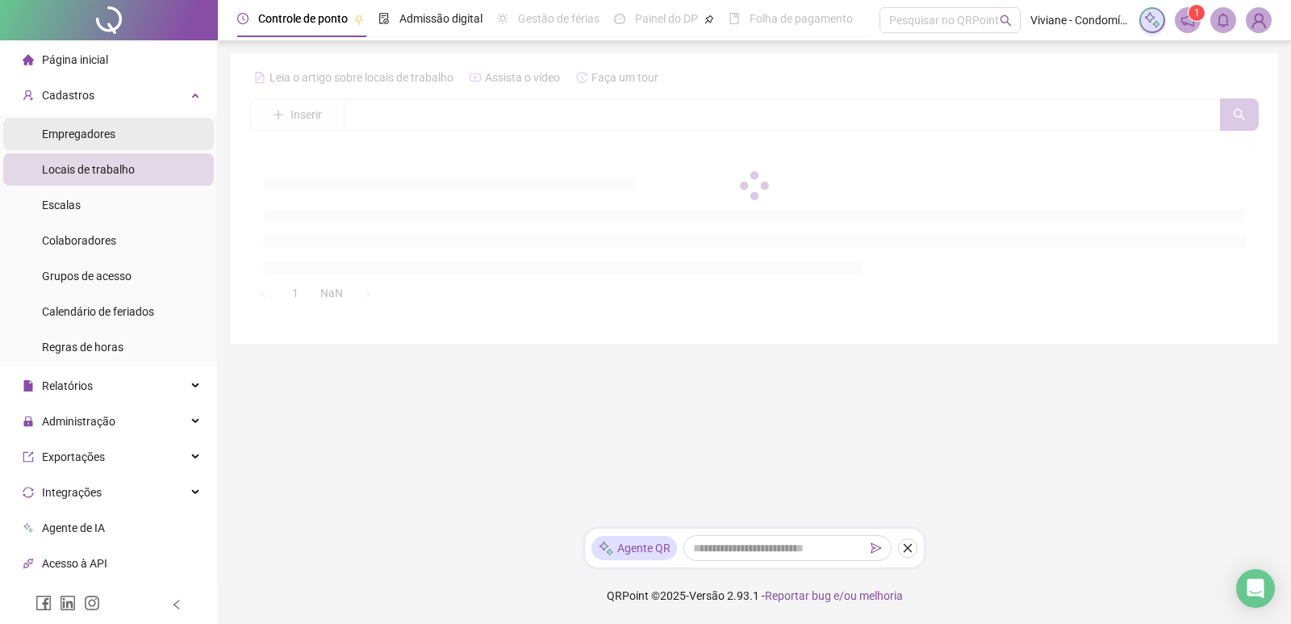
click at [89, 128] on span "Empregadores" at bounding box center [78, 134] width 73 height 13
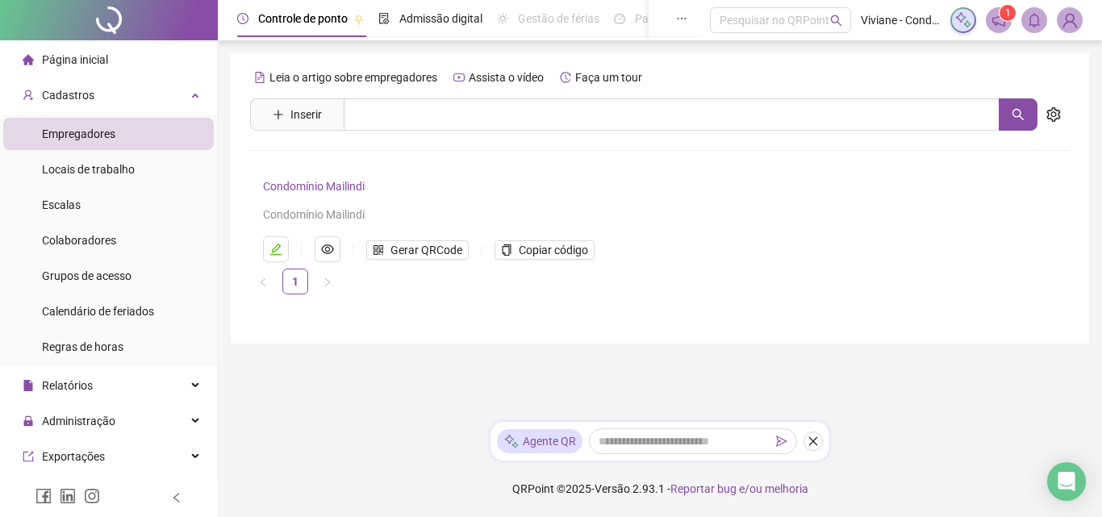
click at [1071, 24] on img at bounding box center [1070, 20] width 24 height 24
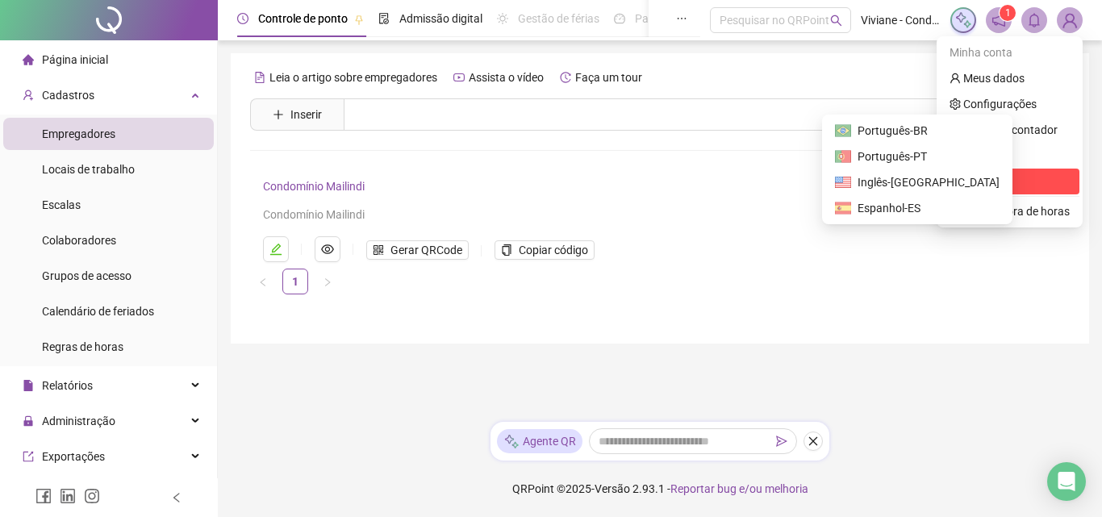
click at [986, 179] on span "Sair" at bounding box center [1010, 182] width 120 height 18
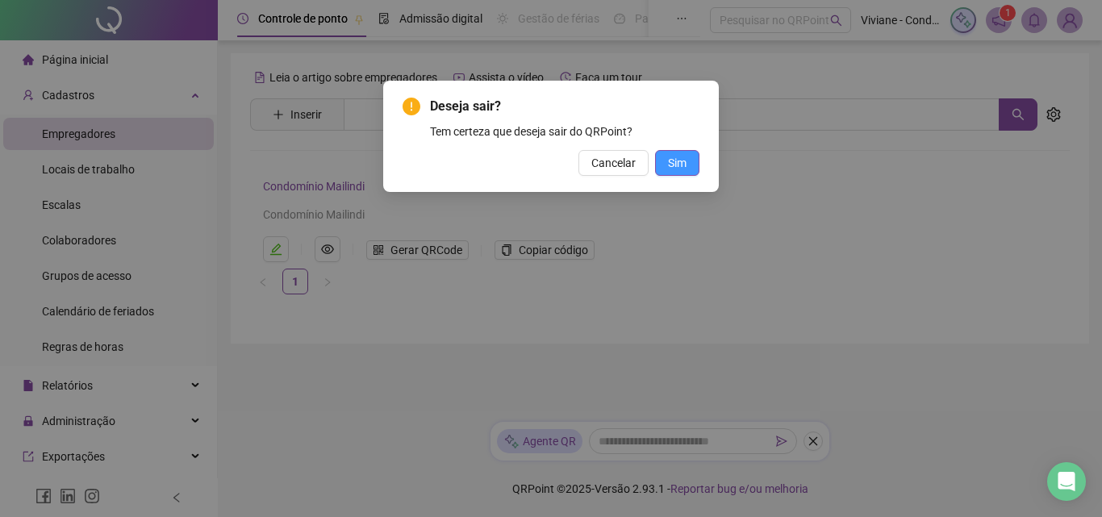
click at [676, 170] on span "Sim" at bounding box center [677, 163] width 19 height 18
